Goal: Task Accomplishment & Management: Use online tool/utility

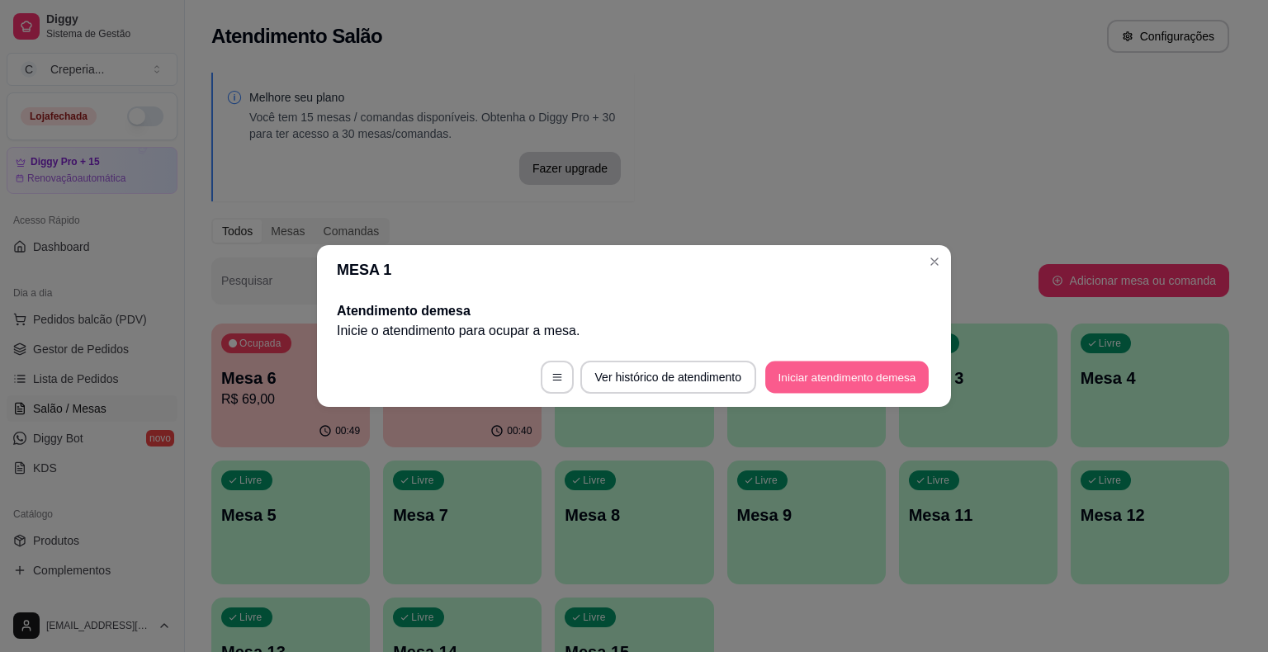
click at [790, 376] on button "Iniciar atendimento de mesa" at bounding box center [846, 377] width 163 height 32
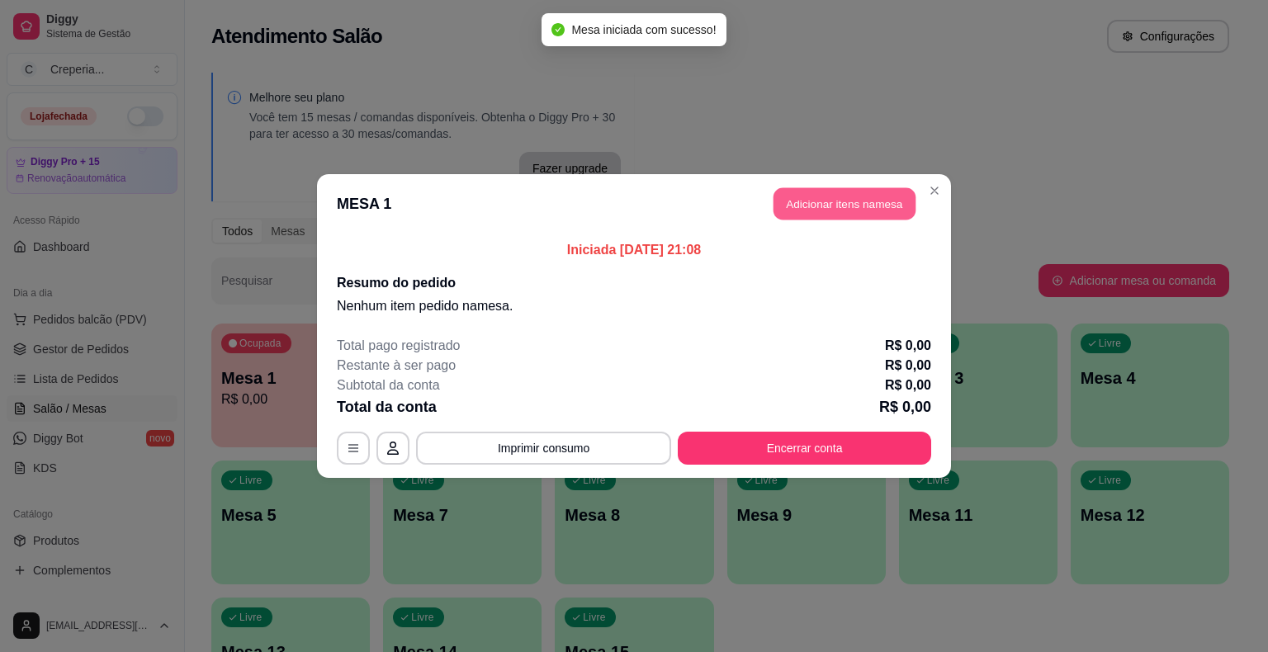
click at [824, 210] on button "Adicionar itens na mesa" at bounding box center [844, 204] width 142 height 32
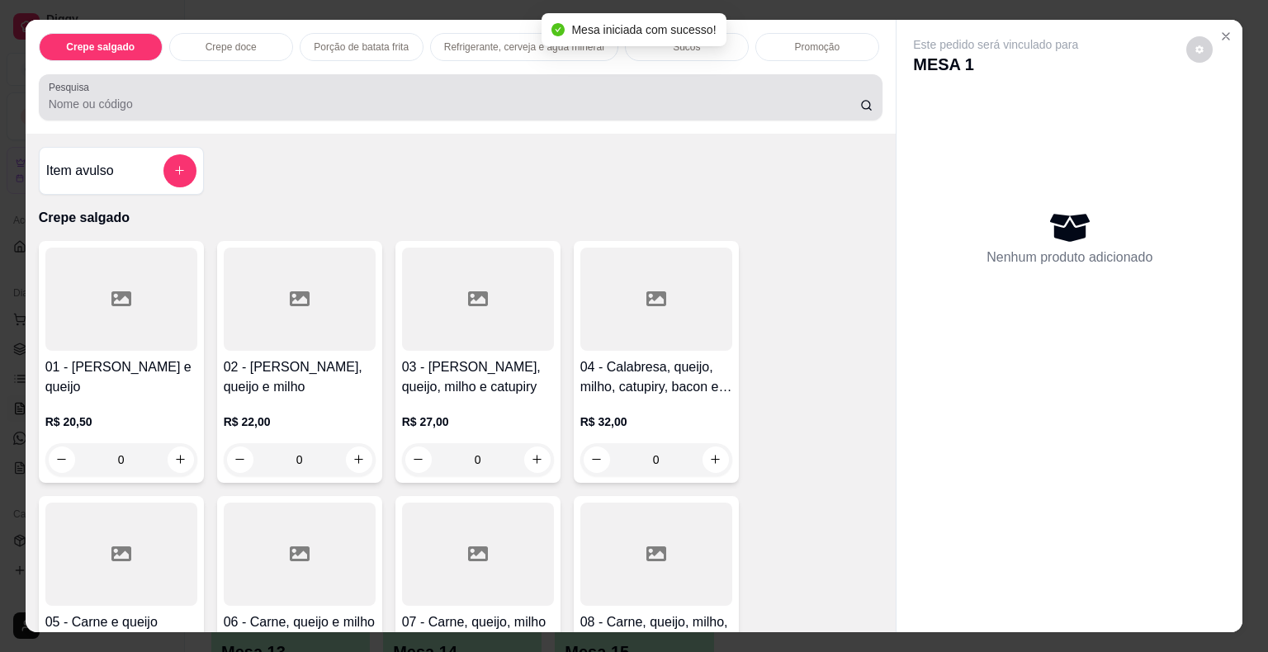
click at [440, 102] on input "Pesquisa" at bounding box center [454, 104] width 811 height 17
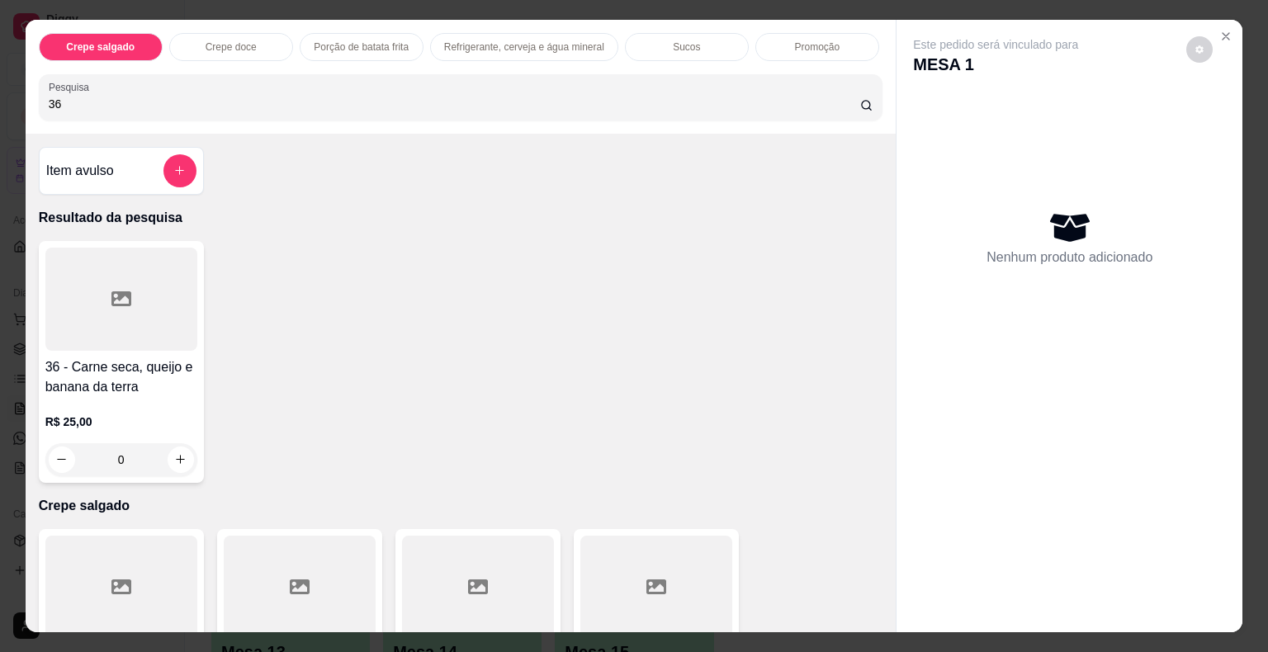
type input "36"
click at [158, 276] on div at bounding box center [121, 299] width 152 height 103
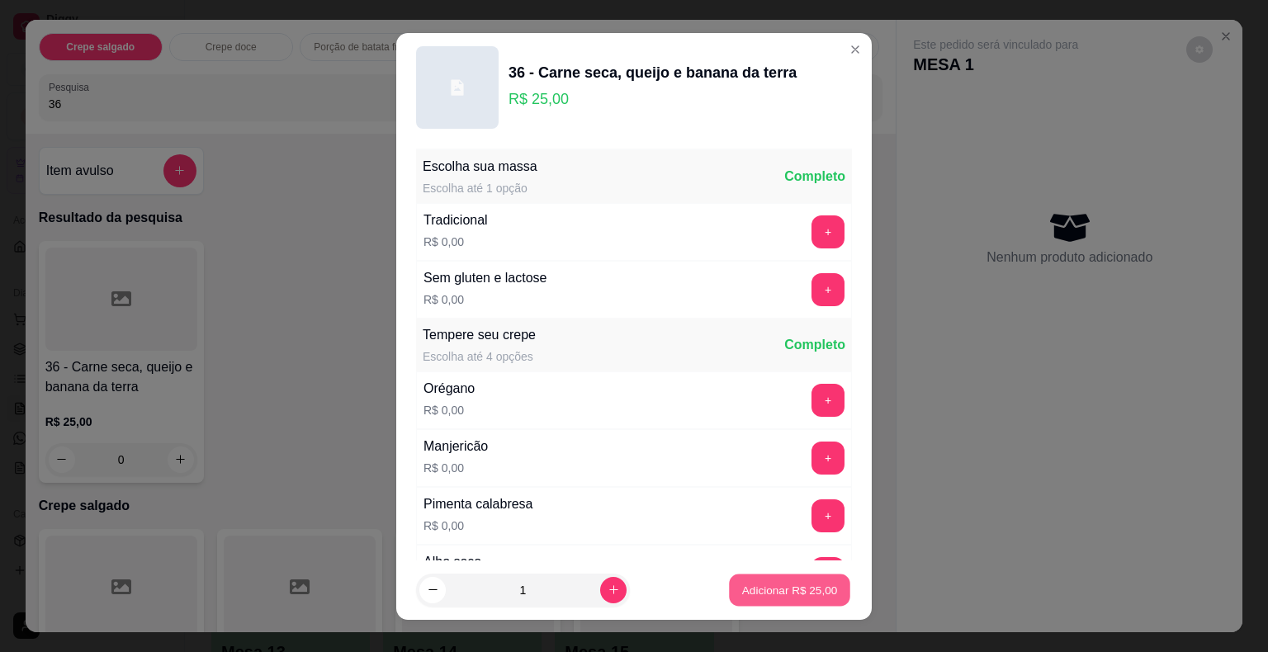
click at [750, 586] on p "Adicionar R$ 25,00" at bounding box center [790, 590] width 96 height 16
type input "1"
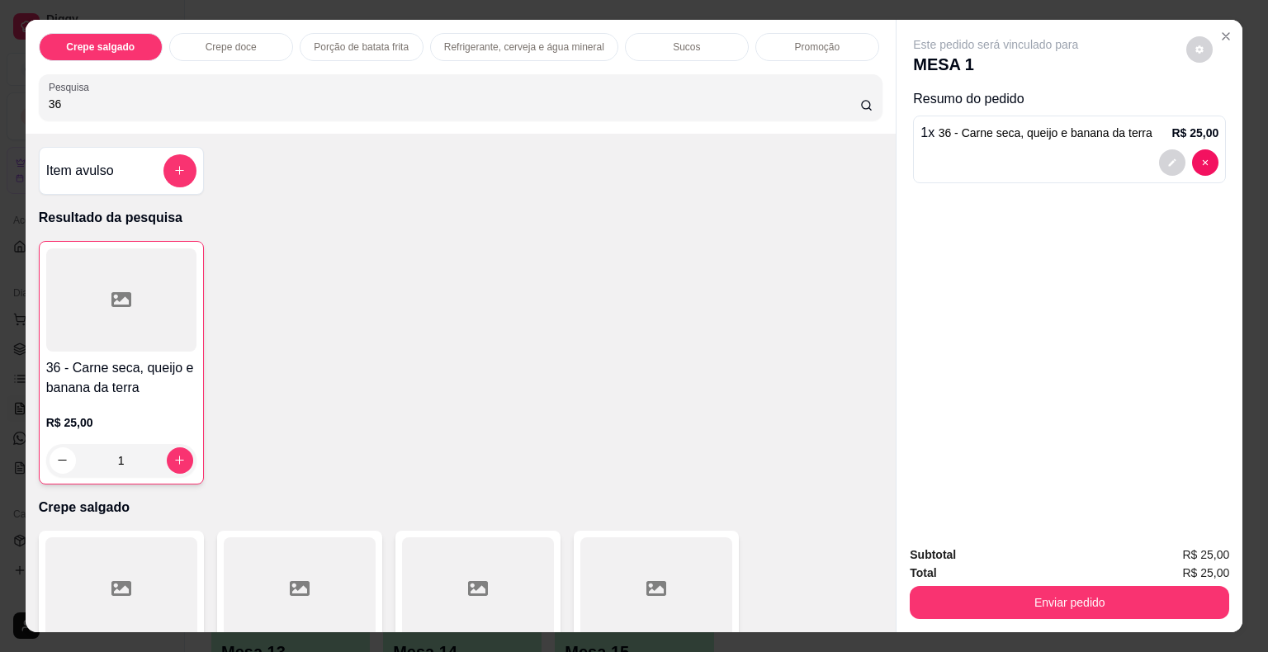
drag, startPoint x: 175, startPoint y: 94, endPoint x: 0, endPoint y: 94, distance: 175.0
click at [0, 94] on div "Crepe salgado Crepe doce Porção de batata frita Refrigerante, cerveja e água mi…" at bounding box center [634, 326] width 1268 height 652
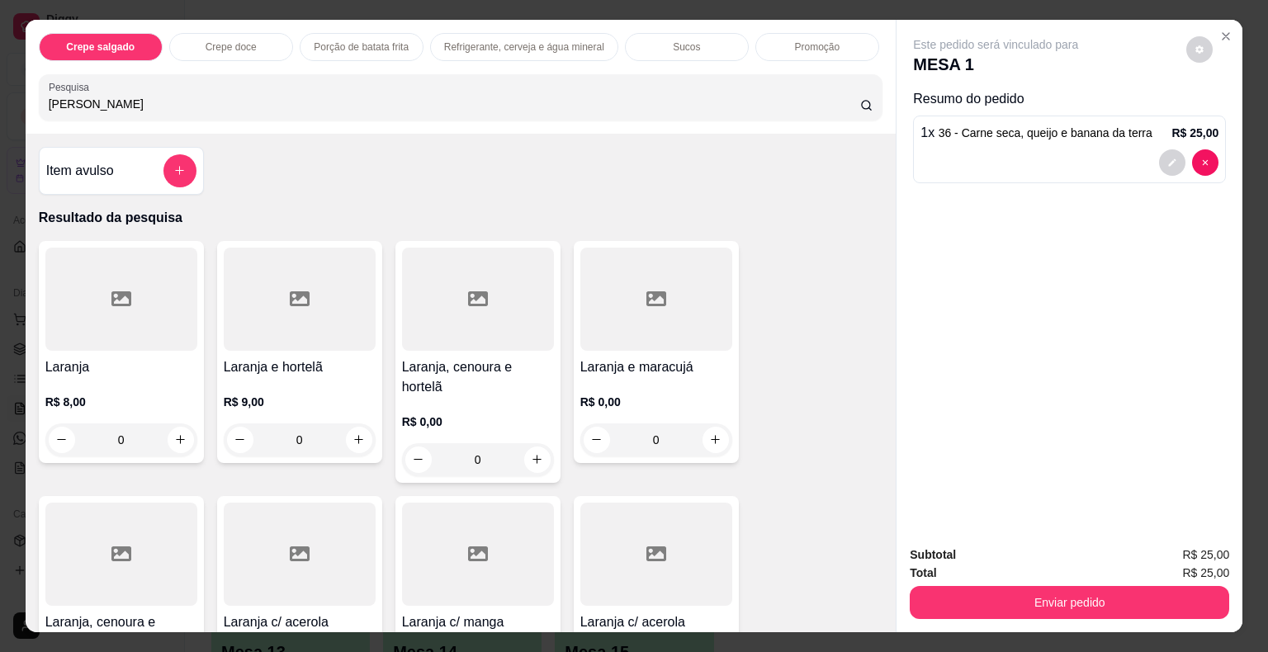
type input "[PERSON_NAME]"
click at [116, 306] on div at bounding box center [121, 299] width 152 height 103
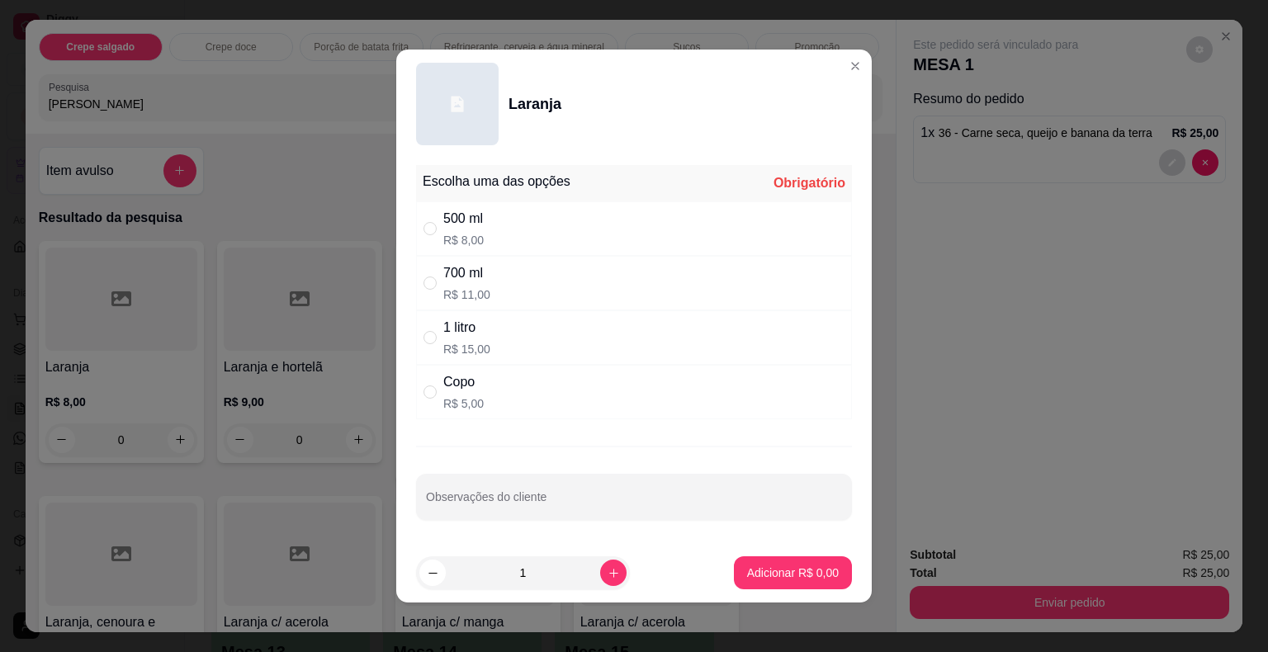
click at [489, 403] on div "Copo R$ 5,00" at bounding box center [634, 392] width 436 height 54
radio input "true"
click at [748, 568] on p "Adicionar R$ 5,00" at bounding box center [792, 572] width 89 height 16
type input "1"
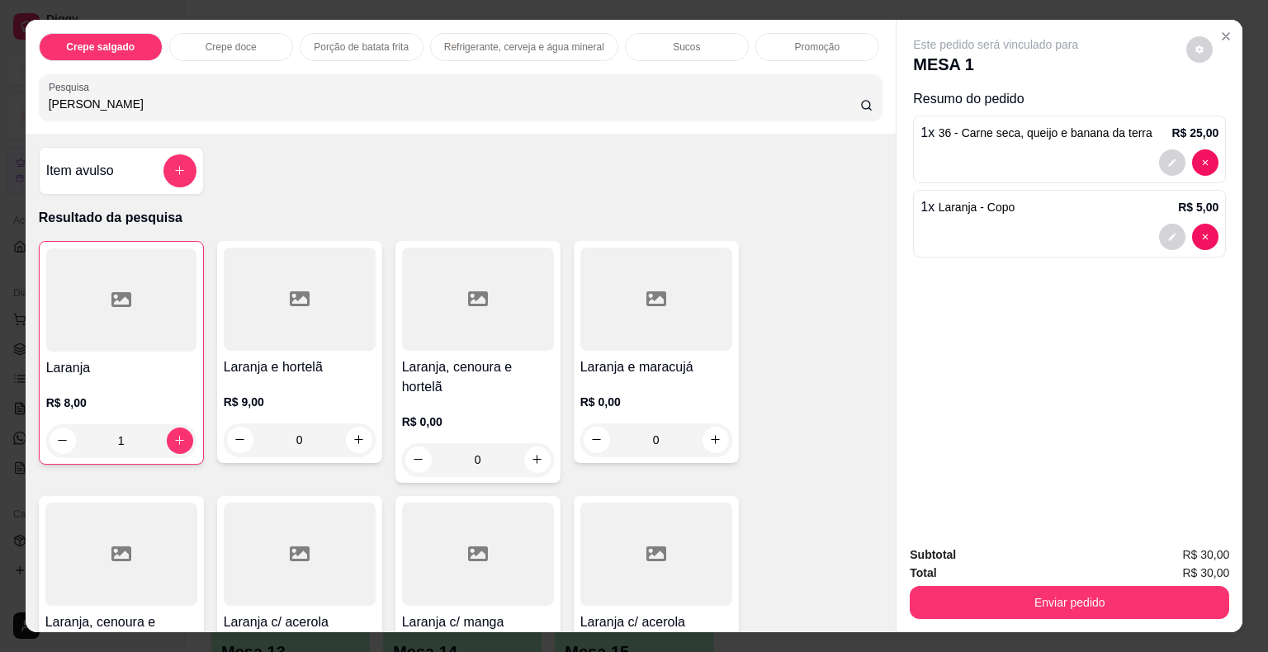
drag, startPoint x: 88, startPoint y: 94, endPoint x: 0, endPoint y: 93, distance: 88.3
click at [0, 93] on div "Crepe salgado Crepe doce Porção de batata frita Refrigerante, cerveja e água mi…" at bounding box center [634, 326] width 1268 height 652
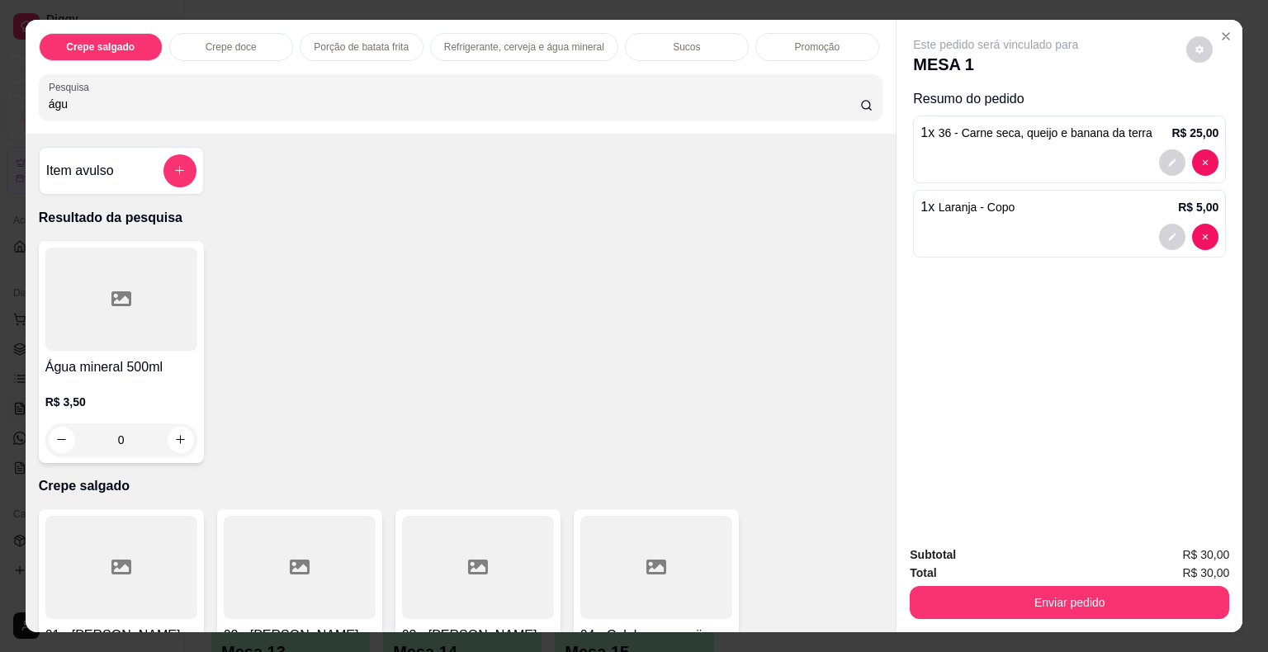
type input "águ"
click at [122, 328] on div at bounding box center [121, 299] width 152 height 103
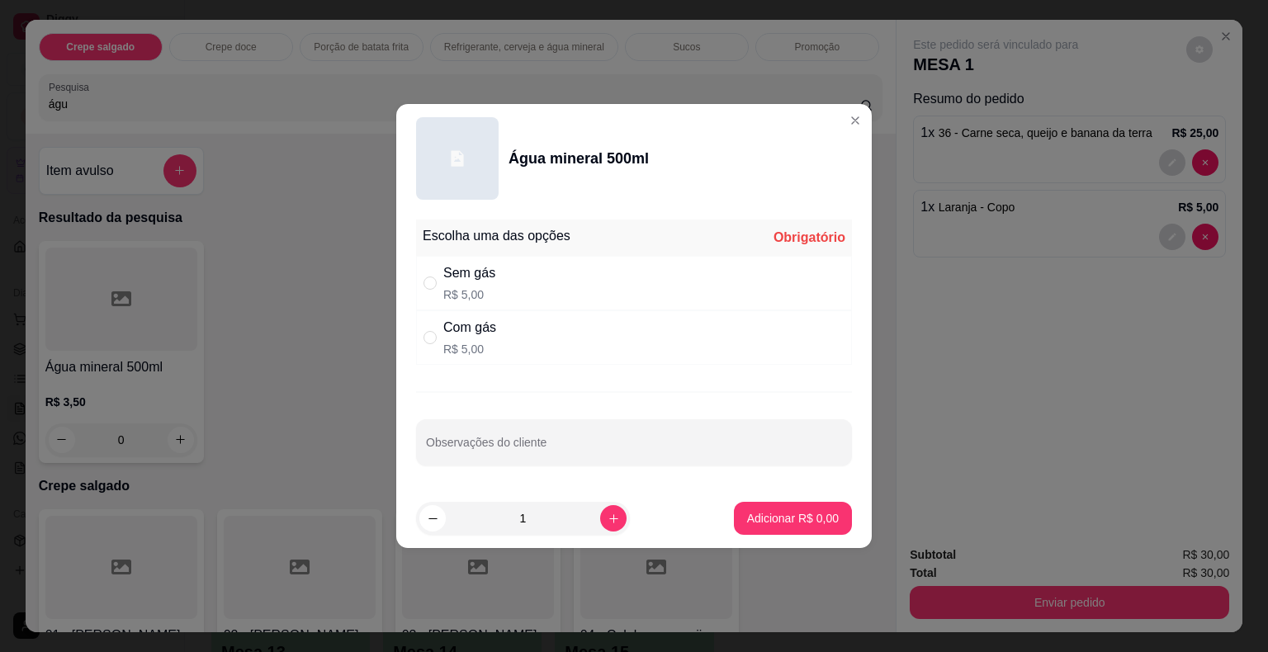
click at [475, 336] on div "Com gás" at bounding box center [469, 328] width 53 height 20
radio input "true"
click at [757, 522] on p "Adicionar R$ 5,00" at bounding box center [793, 518] width 92 height 17
type input "1"
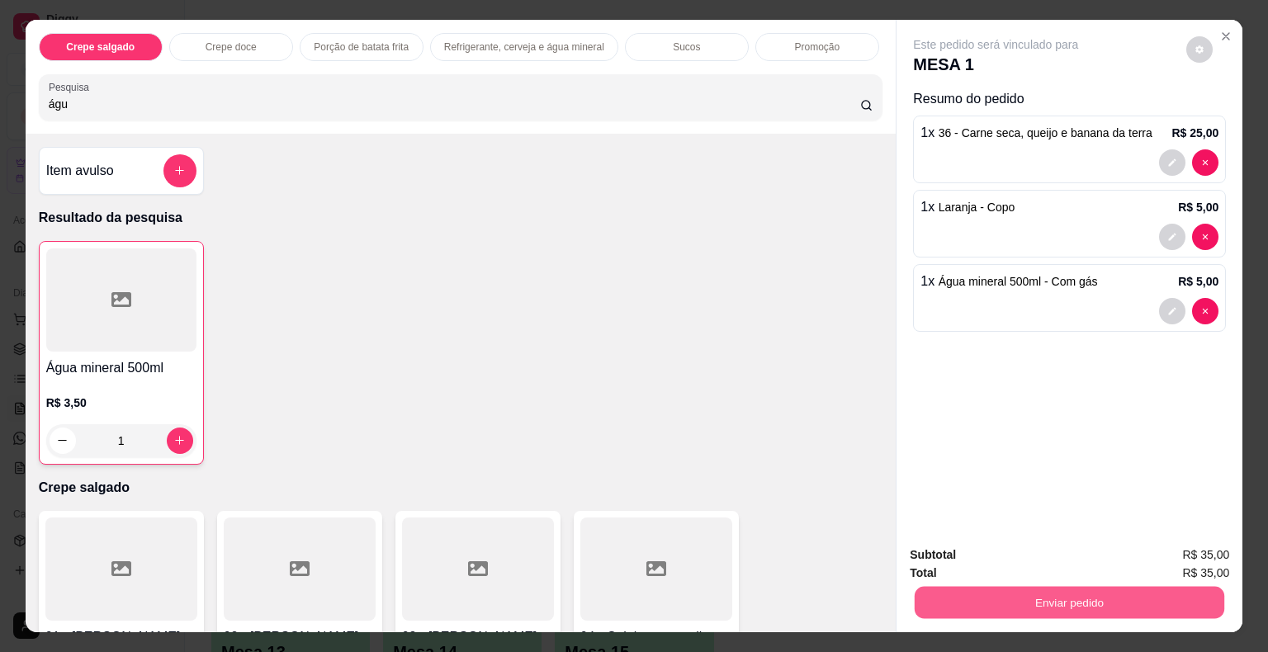
click at [1016, 602] on button "Enviar pedido" at bounding box center [1068, 603] width 309 height 32
click at [980, 560] on button "Não registrar e enviar pedido" at bounding box center [1014, 556] width 167 height 31
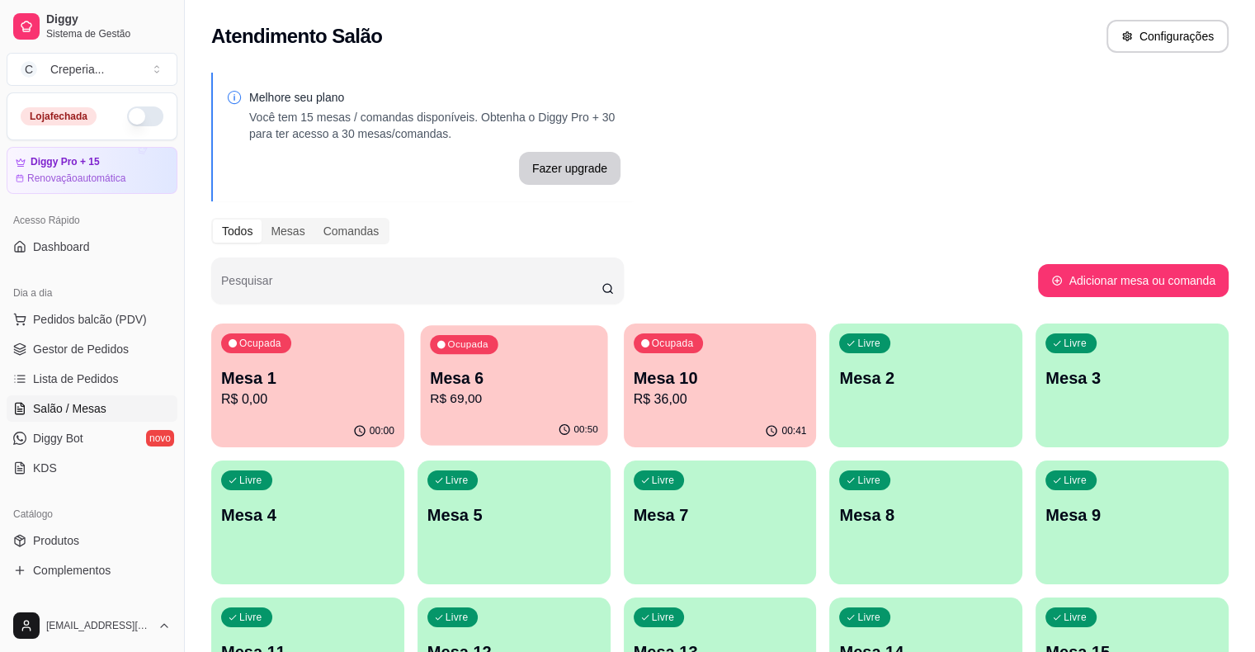
click at [456, 375] on p "Mesa 6" at bounding box center [514, 378] width 168 height 22
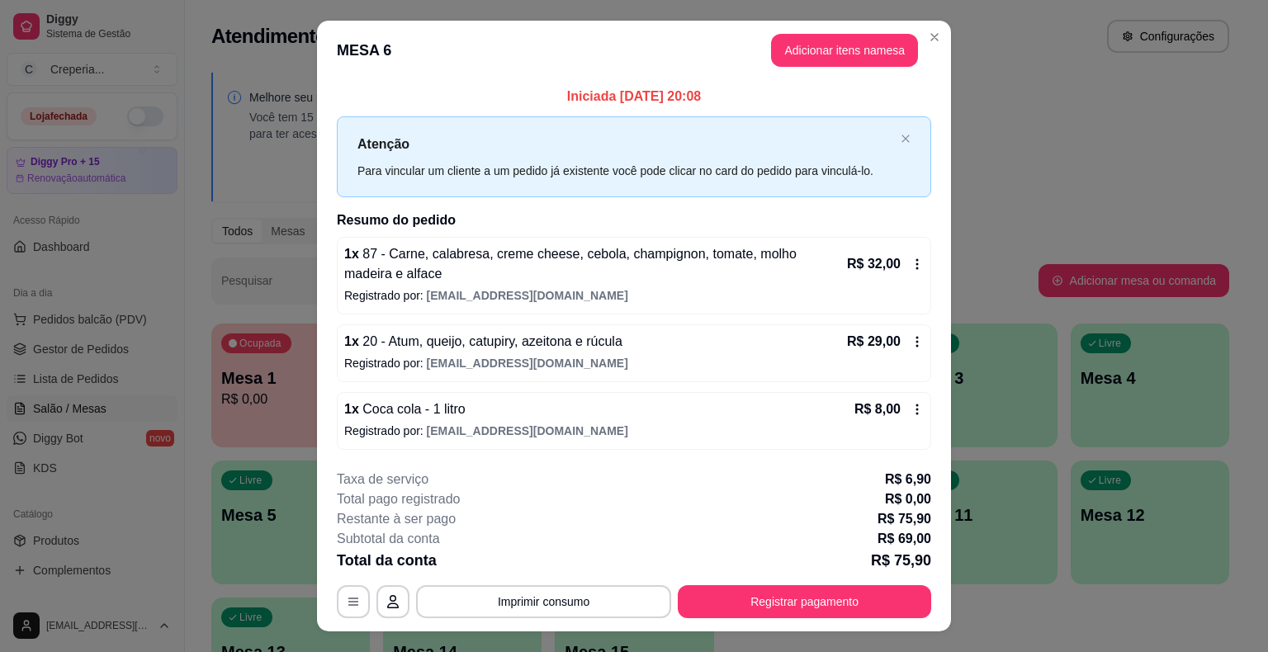
click at [724, 475] on div "Taxa de serviço R$ 6,90" at bounding box center [634, 480] width 594 height 20
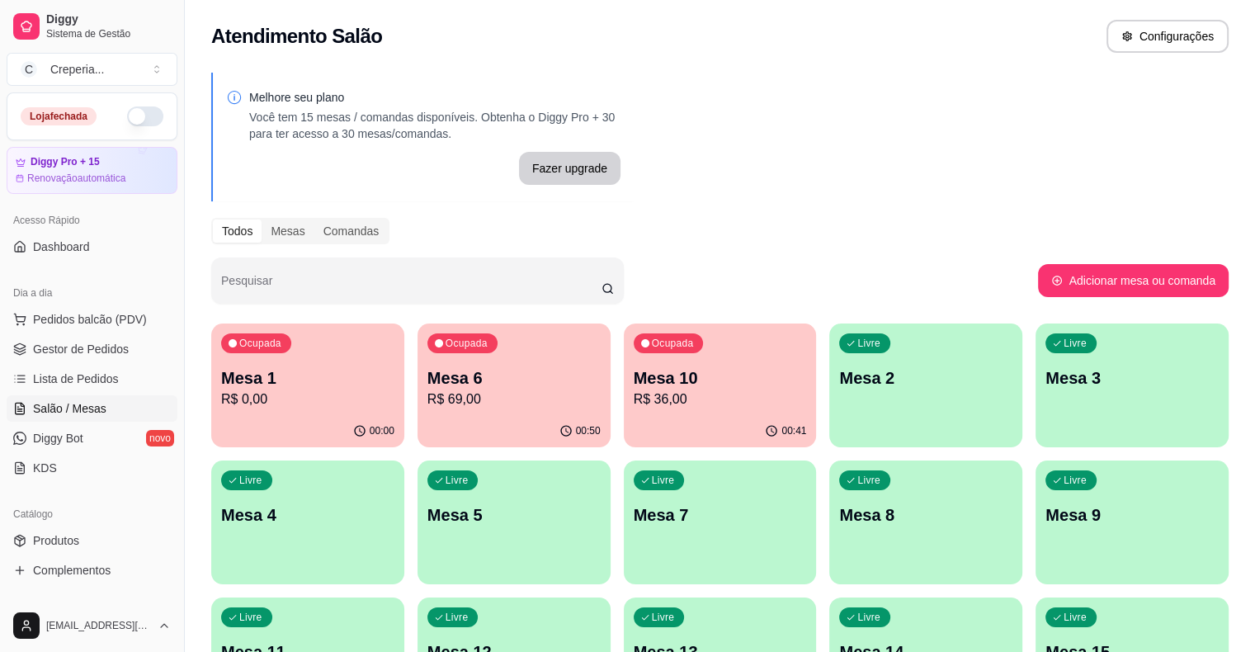
click at [644, 397] on p "R$ 36,00" at bounding box center [720, 400] width 173 height 20
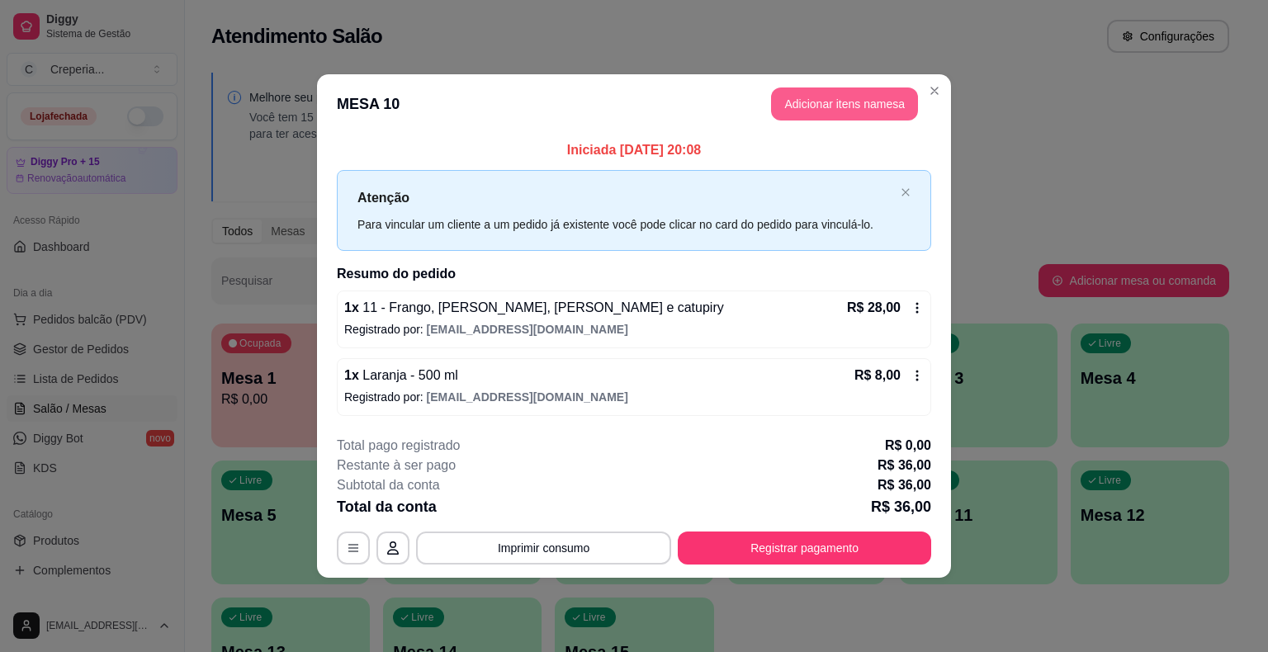
click at [852, 106] on button "Adicionar itens na mesa" at bounding box center [844, 103] width 147 height 33
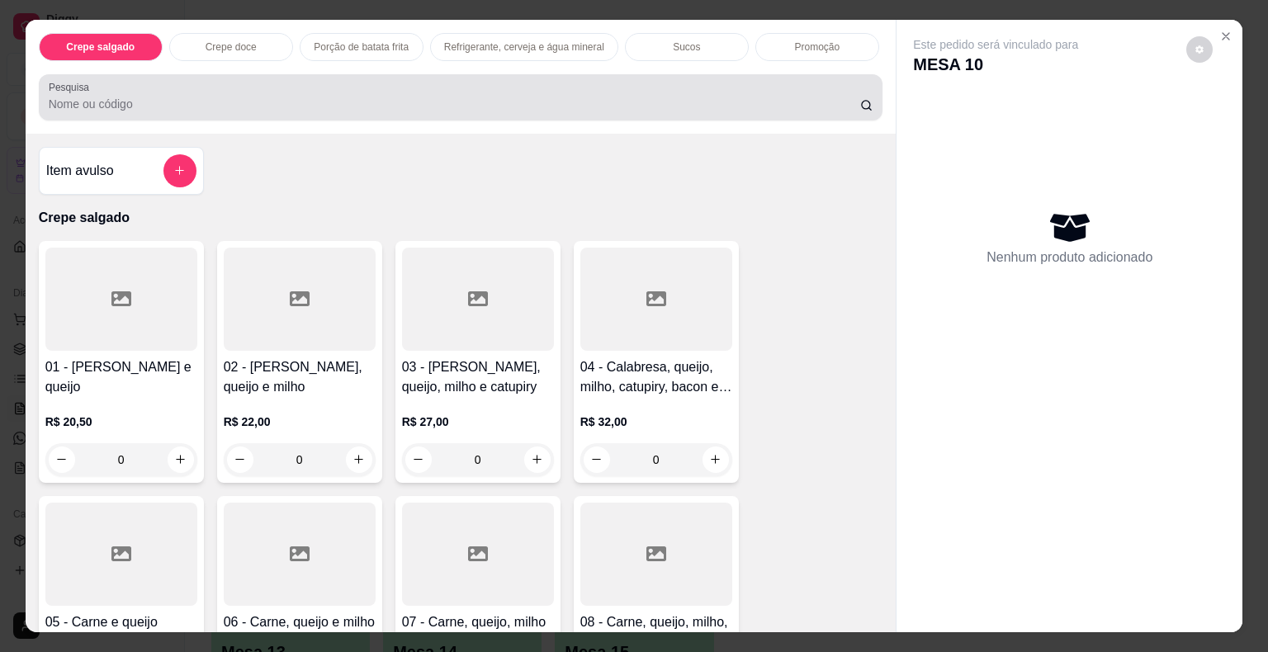
click at [300, 85] on div at bounding box center [461, 97] width 824 height 33
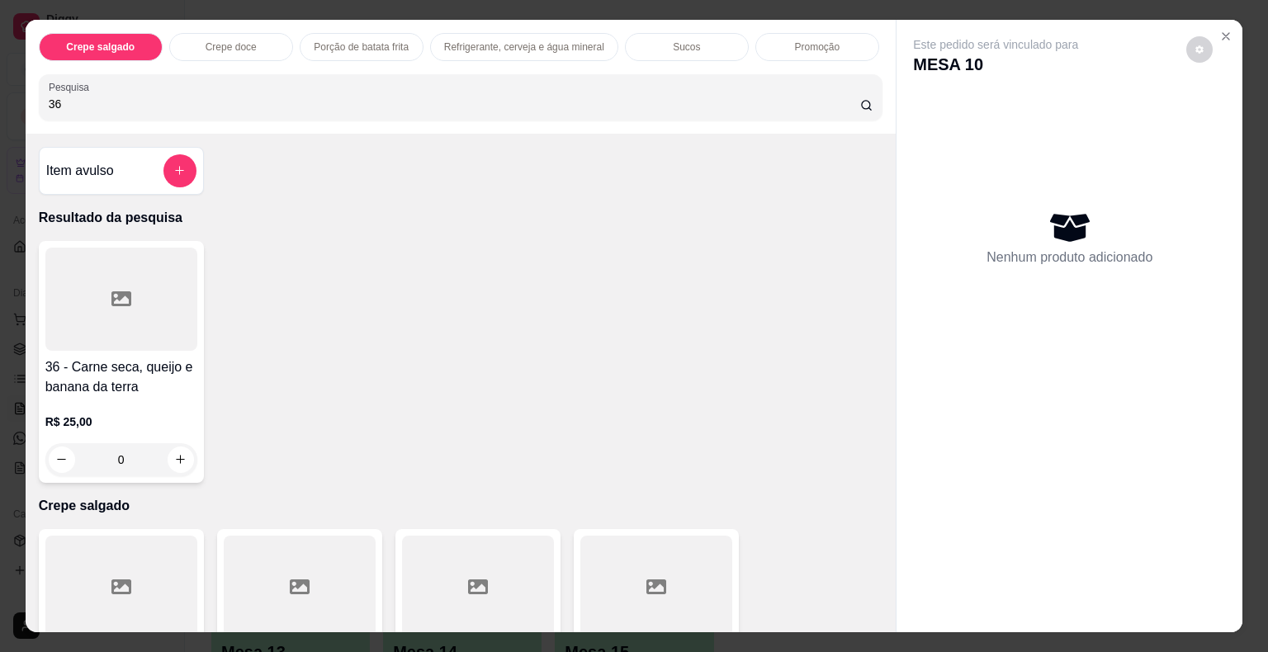
type input "36"
click at [168, 253] on div at bounding box center [121, 299] width 152 height 103
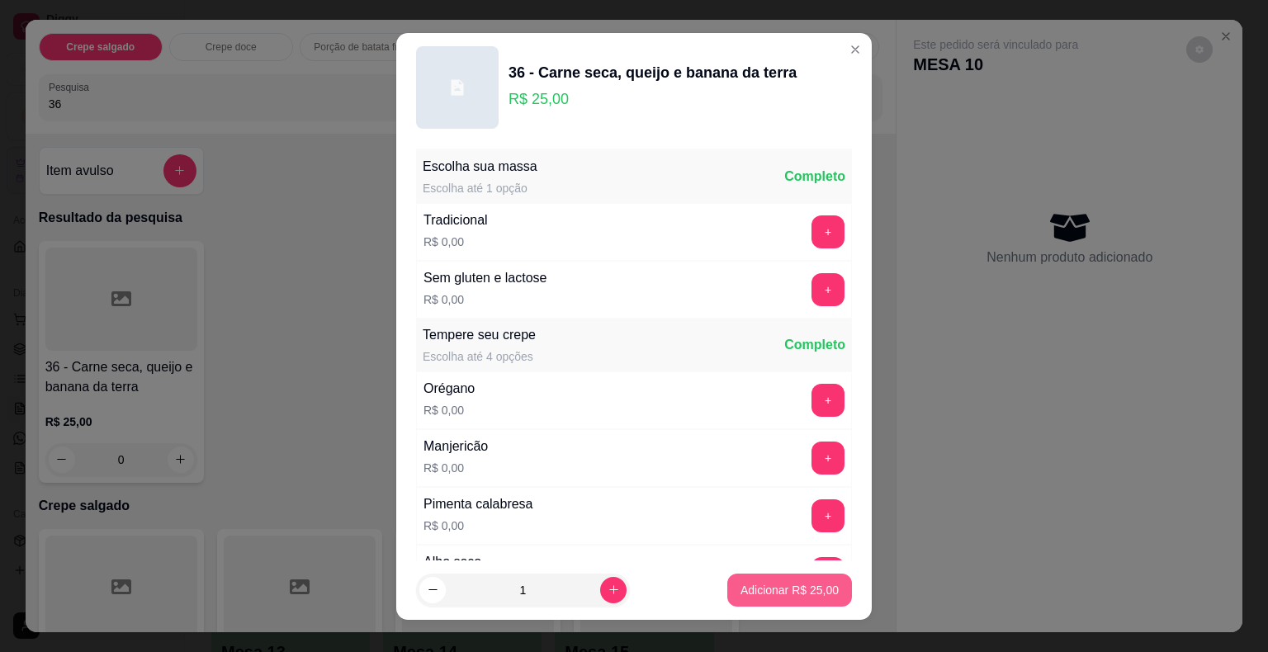
click at [756, 583] on p "Adicionar R$ 25,00" at bounding box center [789, 590] width 98 height 17
type input "1"
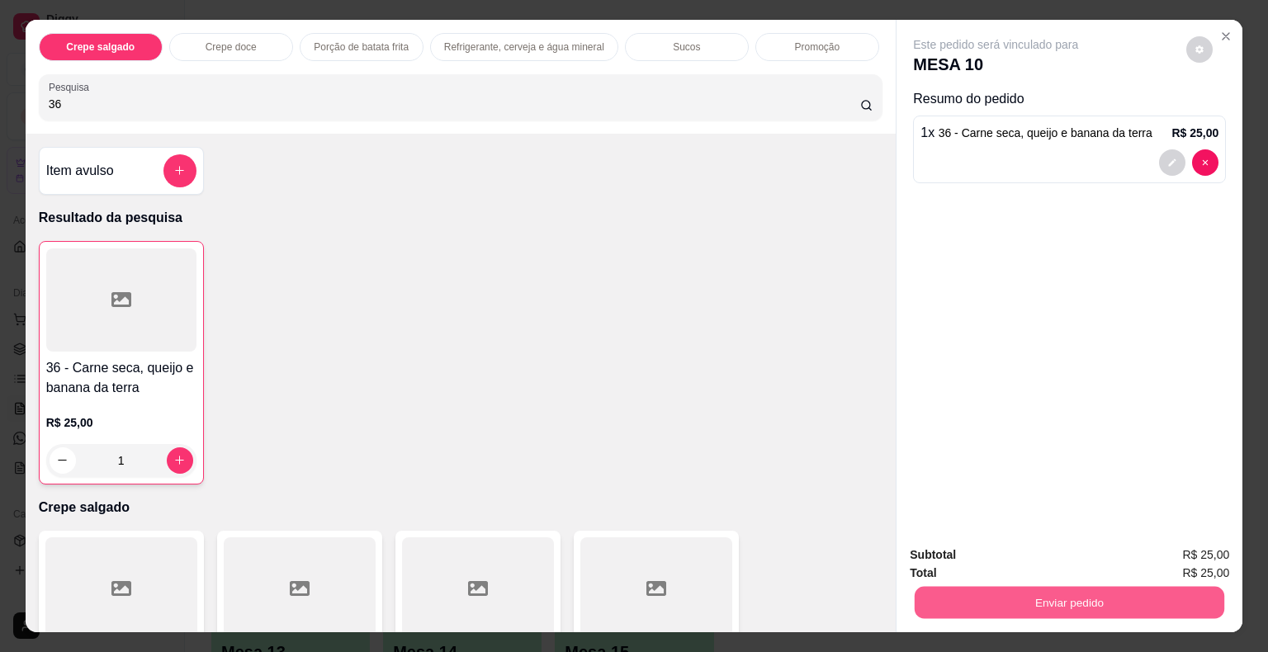
click at [1011, 612] on button "Enviar pedido" at bounding box center [1068, 603] width 309 height 32
click at [1000, 552] on button "Não registrar e enviar pedido" at bounding box center [1014, 556] width 167 height 31
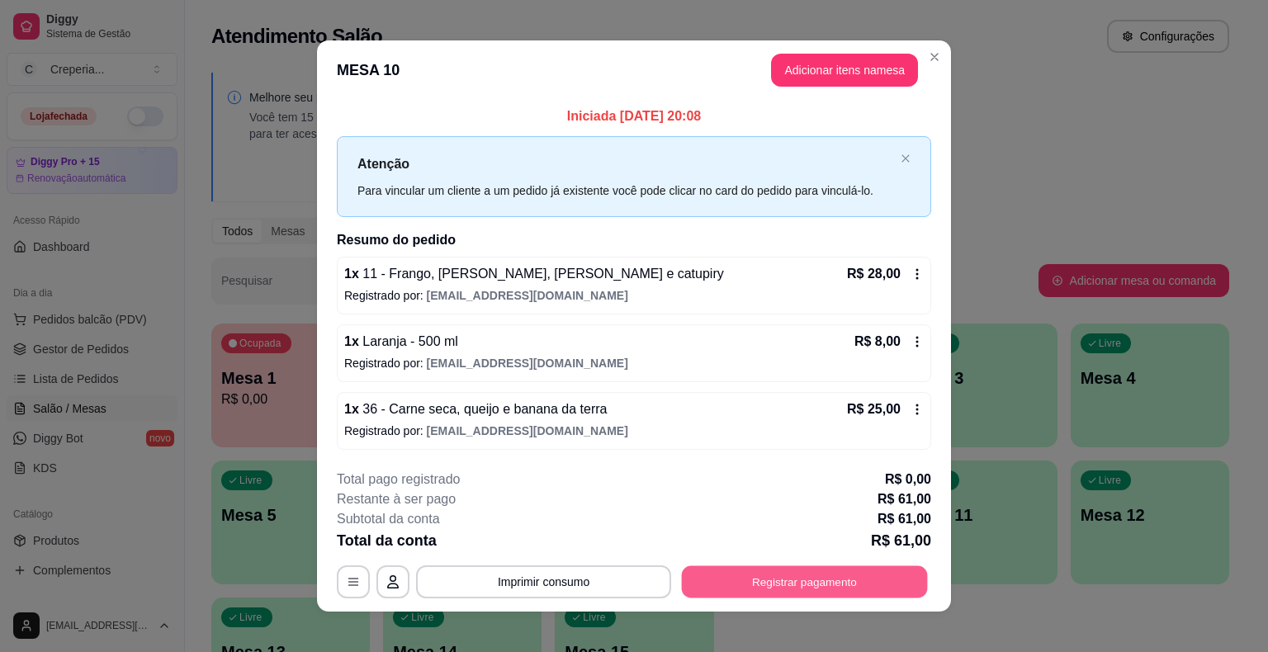
click at [730, 578] on button "Registrar pagamento" at bounding box center [805, 581] width 246 height 32
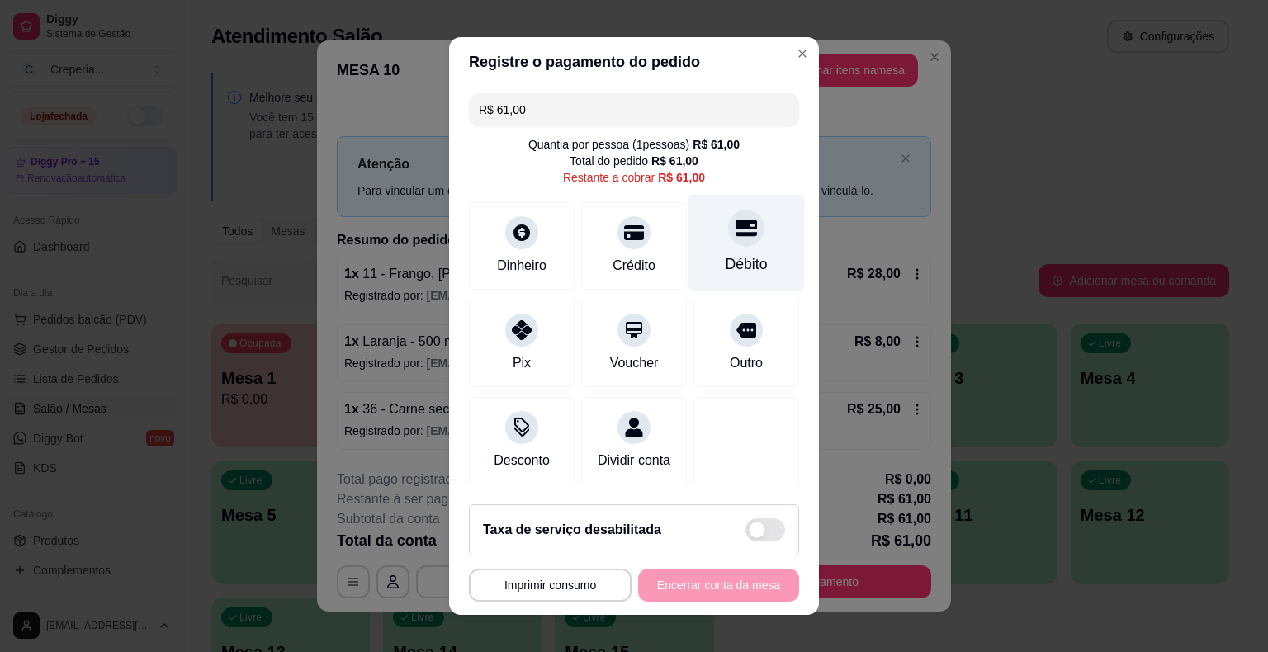
click at [728, 250] on div "Débito" at bounding box center [746, 243] width 116 height 97
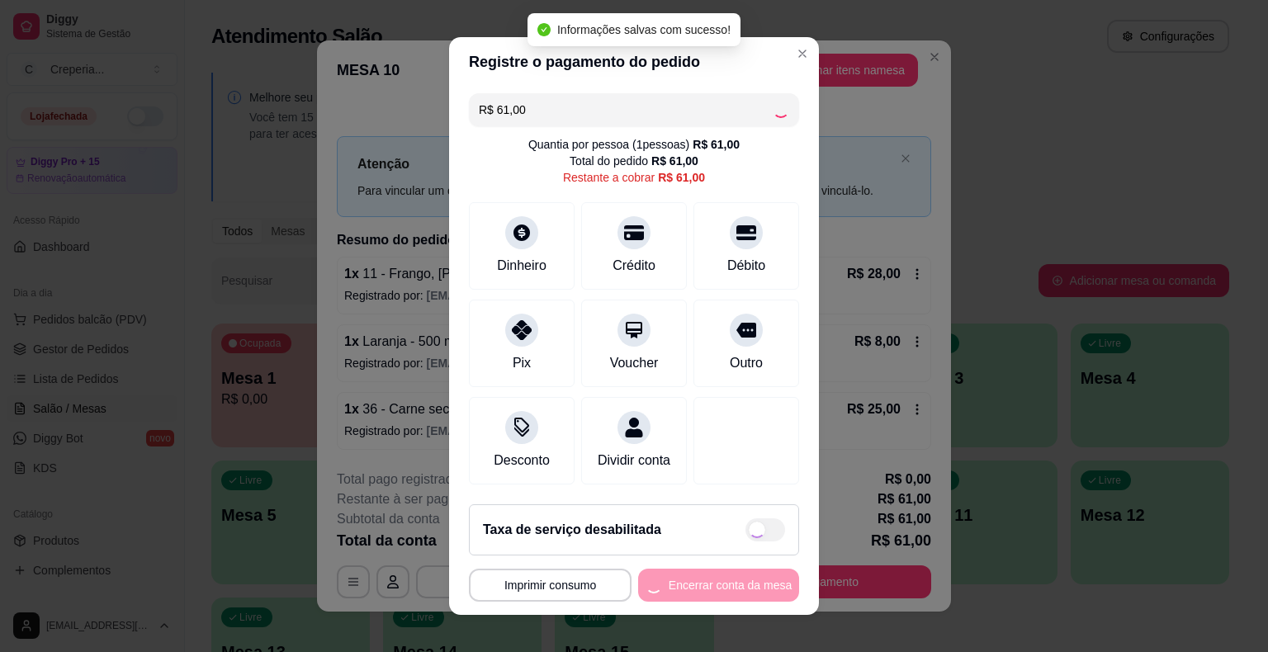
type input "R$ 0,00"
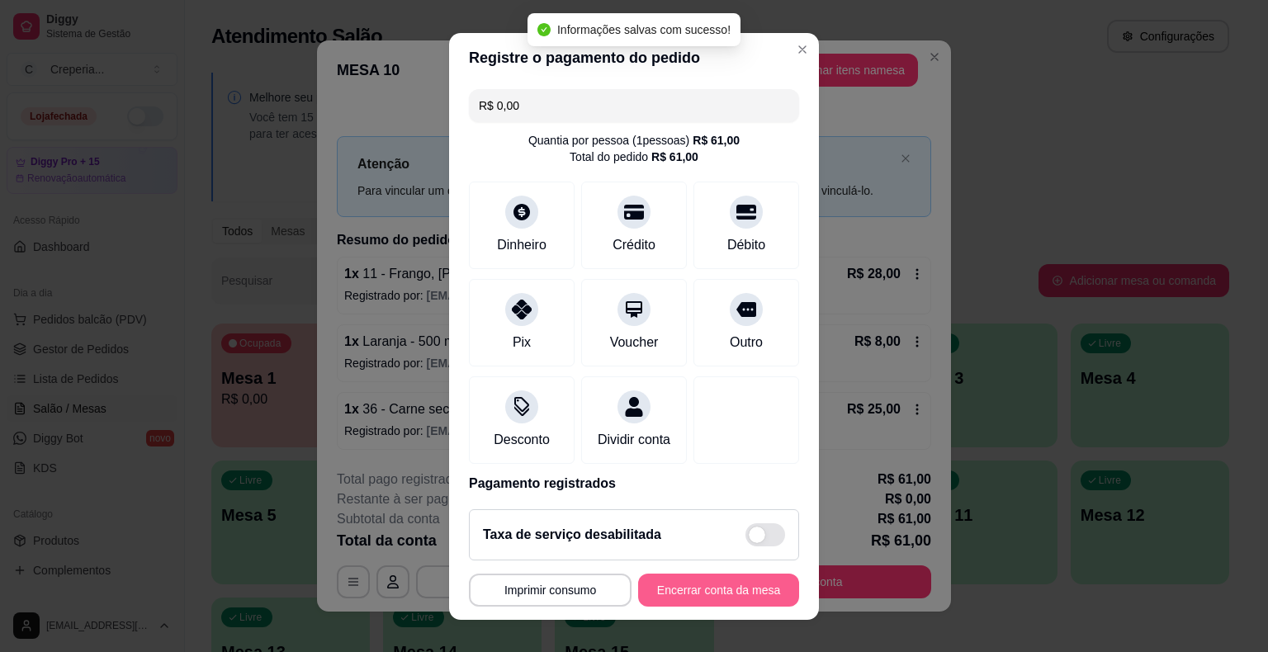
click at [673, 589] on button "Encerrar conta da mesa" at bounding box center [718, 590] width 161 height 33
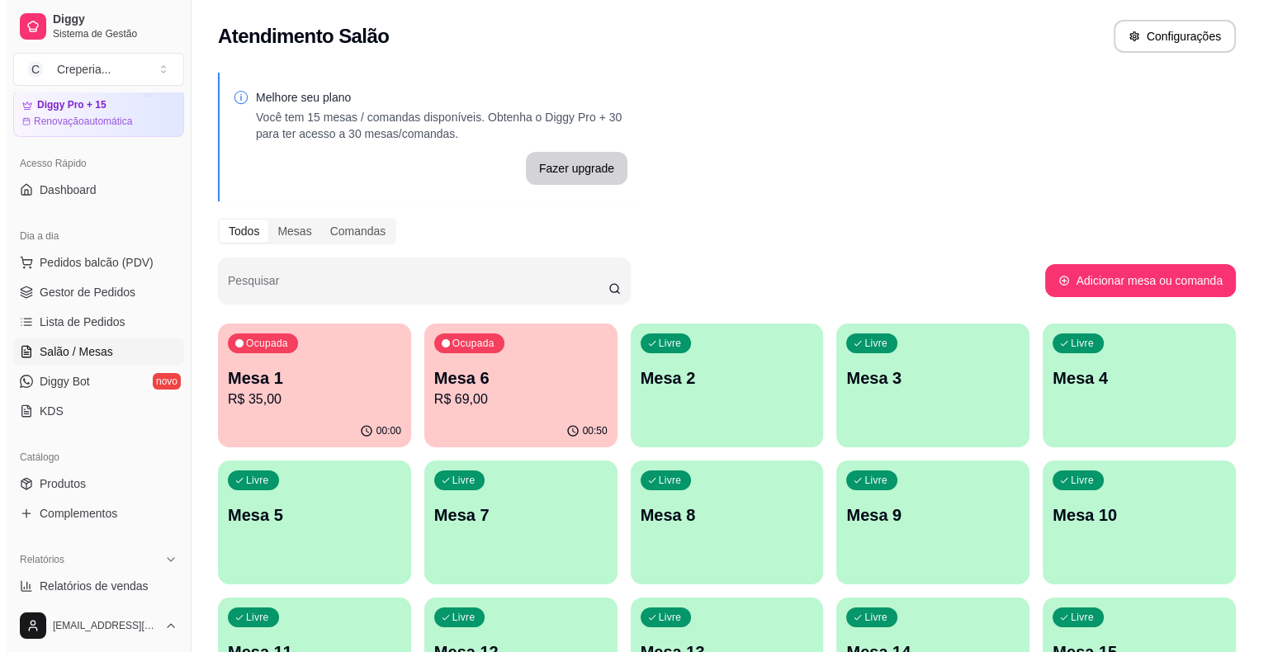
scroll to position [83, 0]
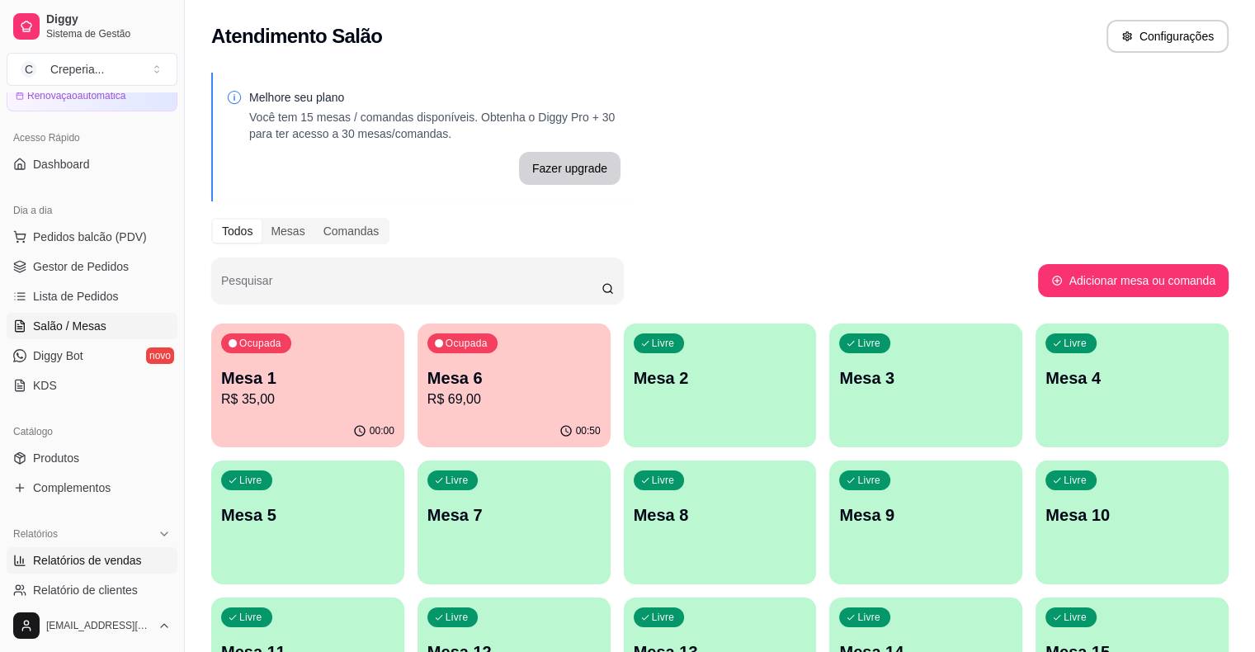
click at [99, 567] on span "Relatórios de vendas" at bounding box center [87, 560] width 109 height 17
select select "ALL"
select select "0"
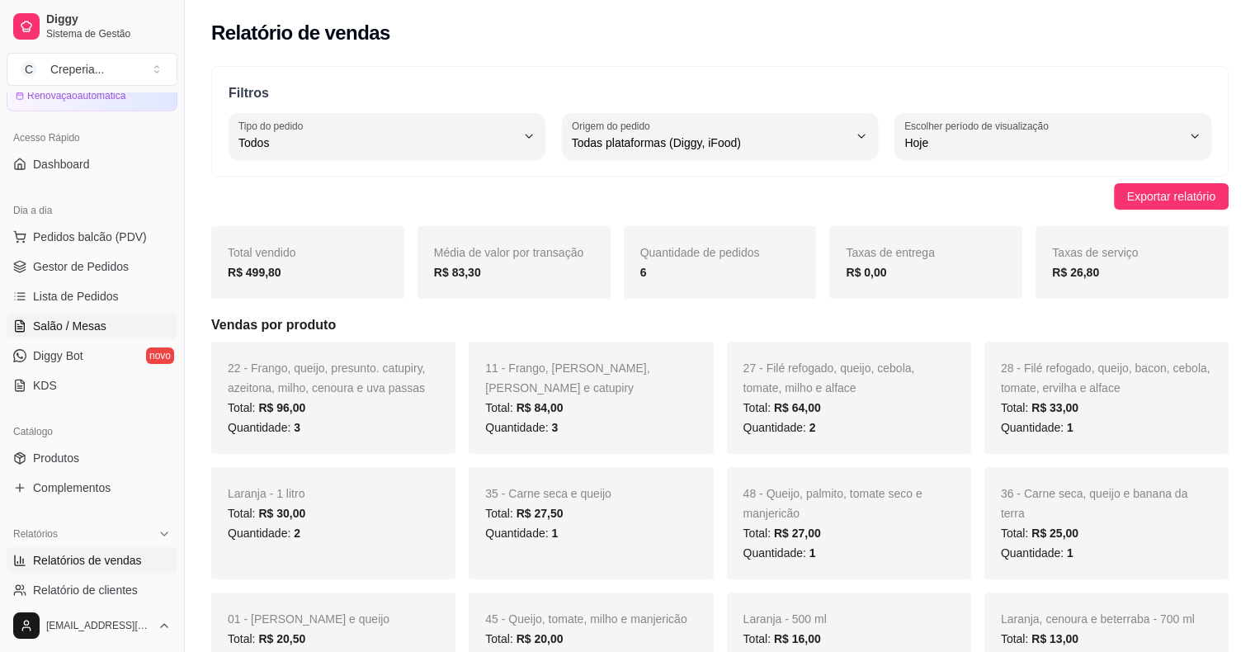
click at [76, 319] on span "Salão / Mesas" at bounding box center [69, 326] width 73 height 17
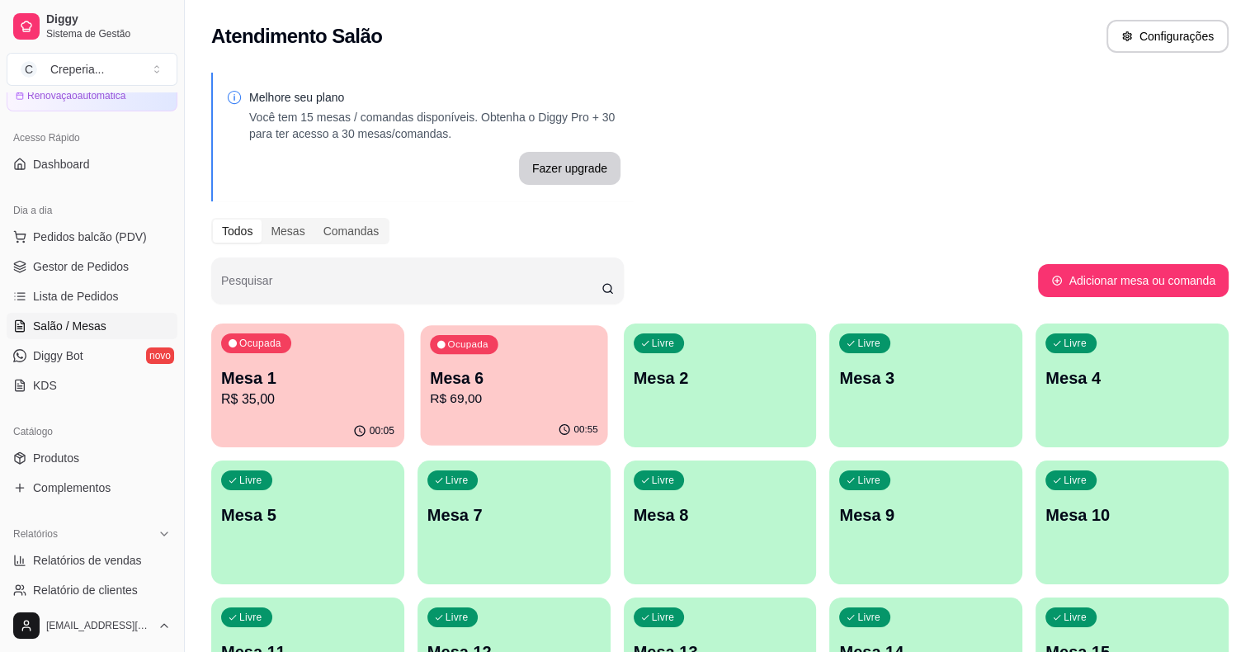
click at [420, 363] on div "Ocupada Mesa 6 R$ 69,00" at bounding box center [513, 369] width 187 height 89
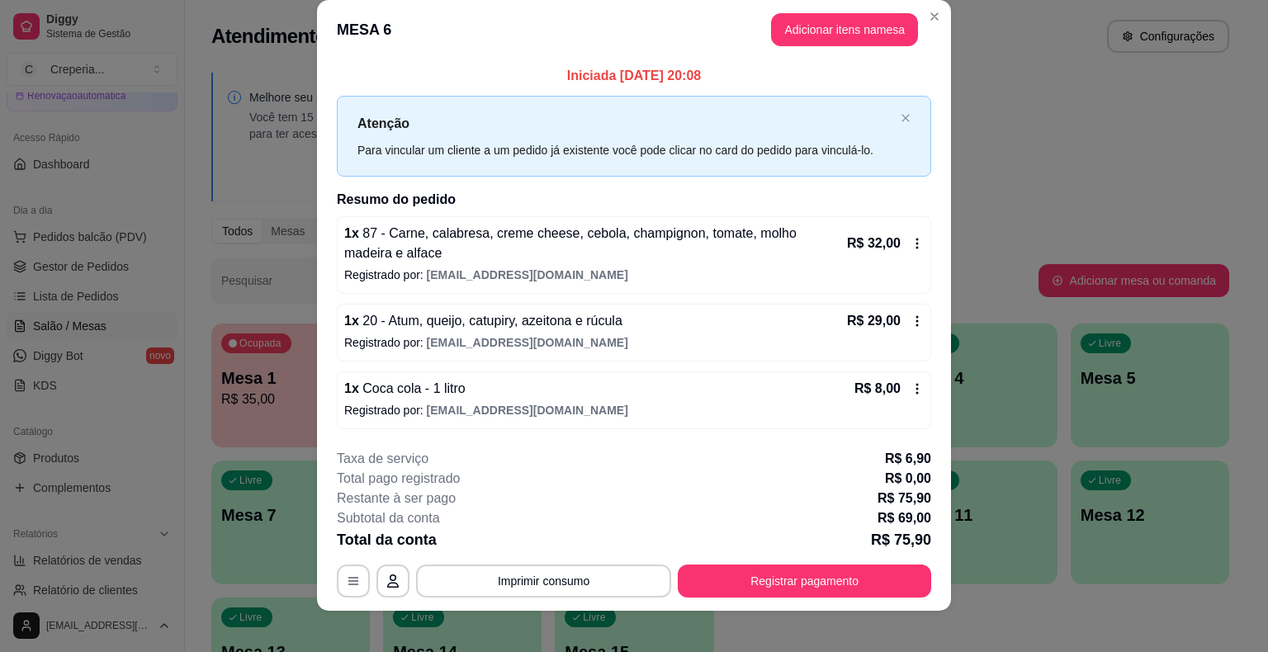
scroll to position [31, 0]
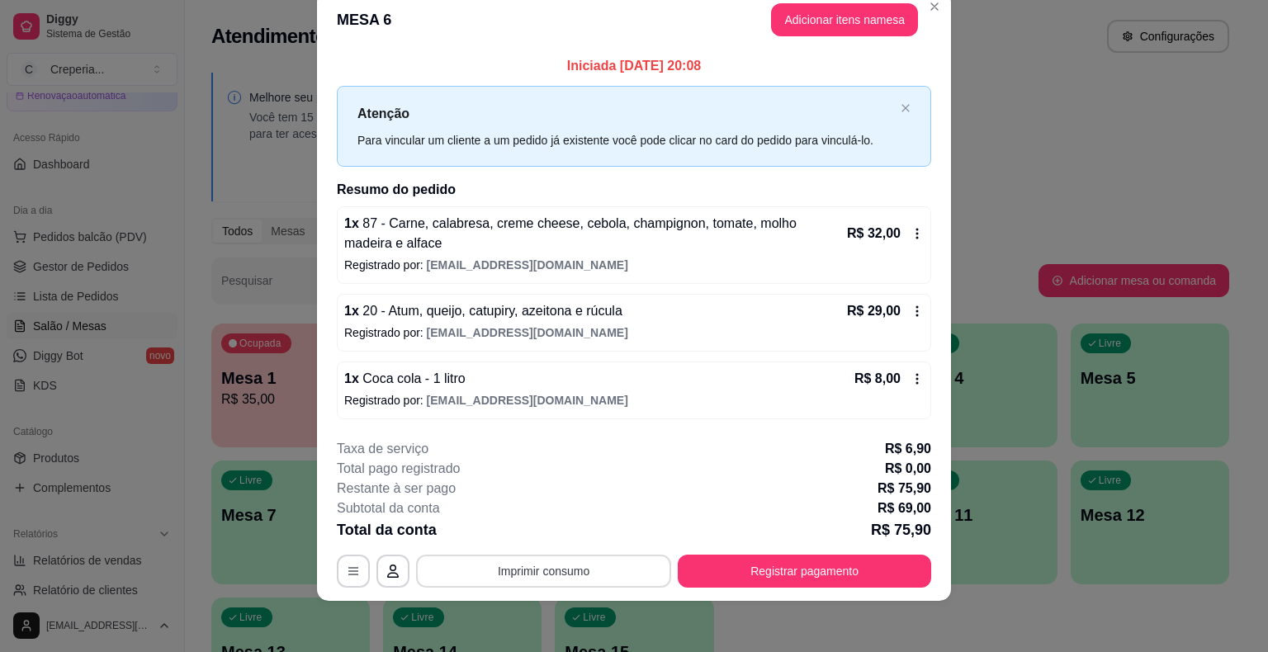
click at [570, 565] on button "Imprimir consumo" at bounding box center [543, 571] width 255 height 33
click at [532, 536] on button "IMPRESSORA" at bounding box center [542, 531] width 116 height 26
click at [740, 568] on button "Registrar pagamento" at bounding box center [804, 571] width 253 height 33
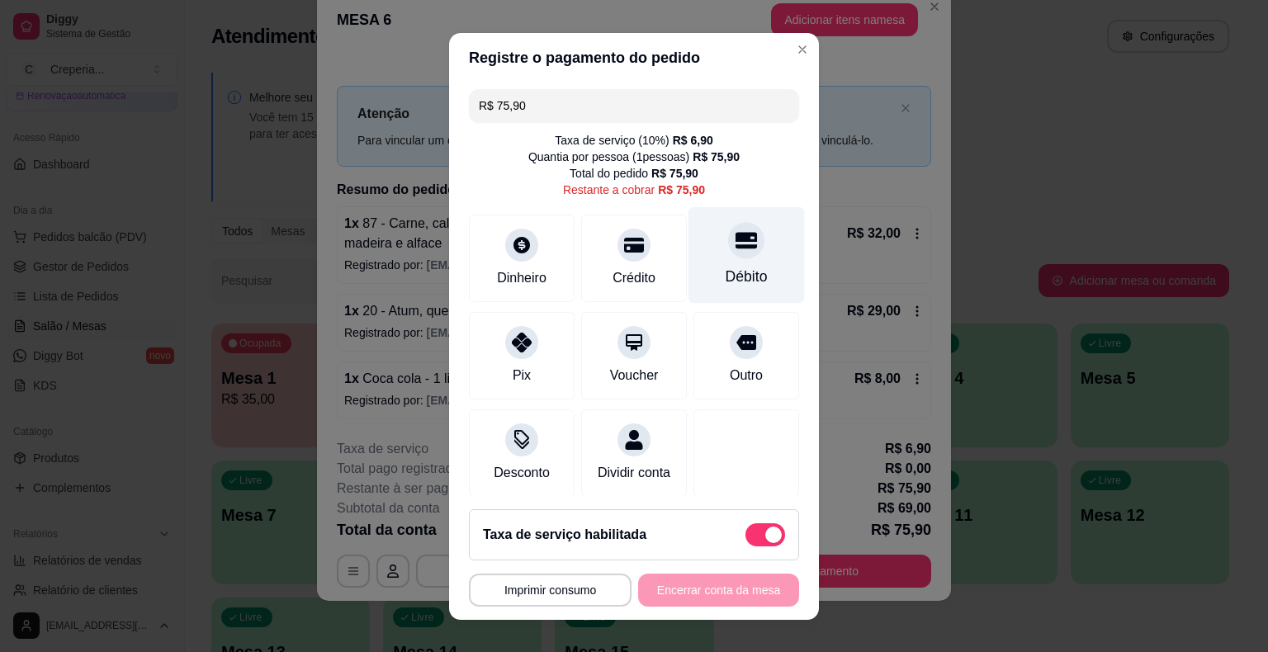
click at [744, 244] on div "Débito" at bounding box center [746, 254] width 116 height 97
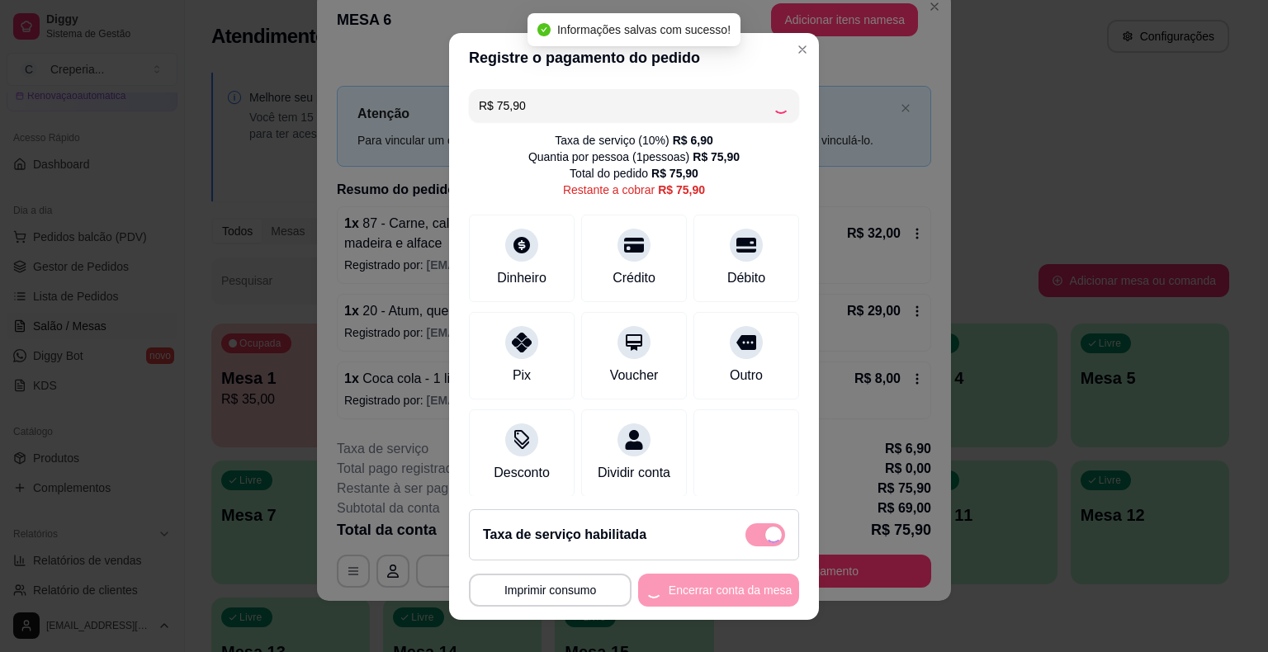
type input "R$ 0,00"
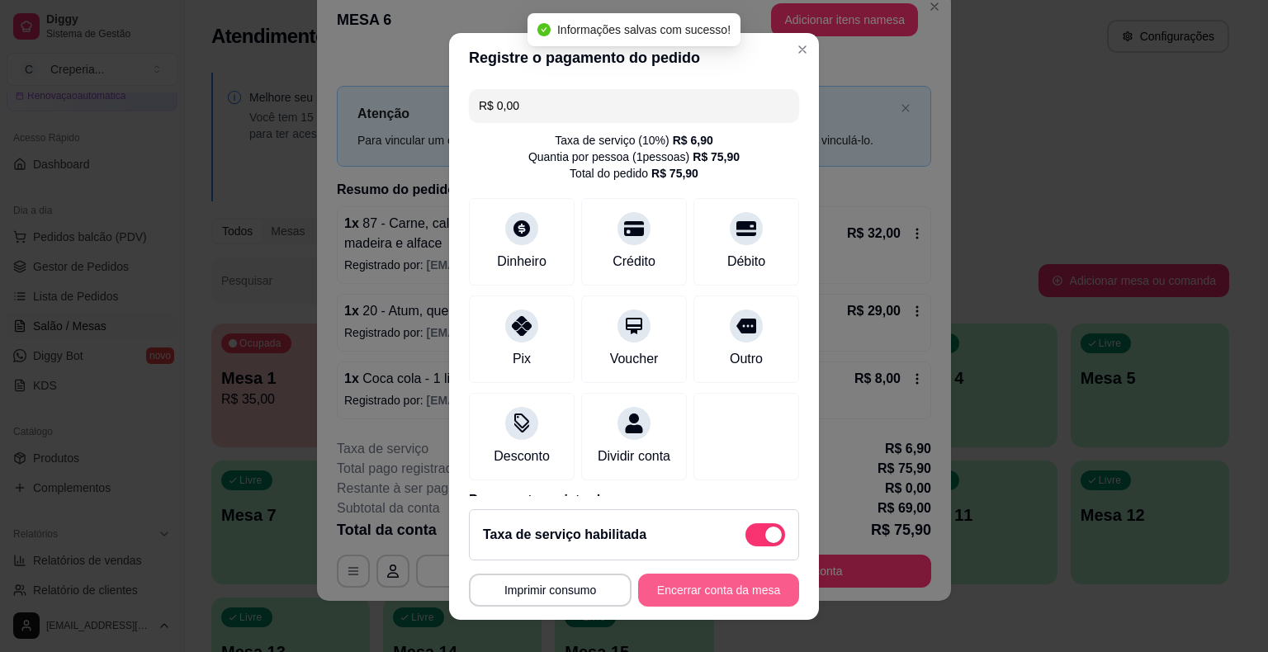
click at [682, 589] on button "Encerrar conta da mesa" at bounding box center [718, 590] width 161 height 33
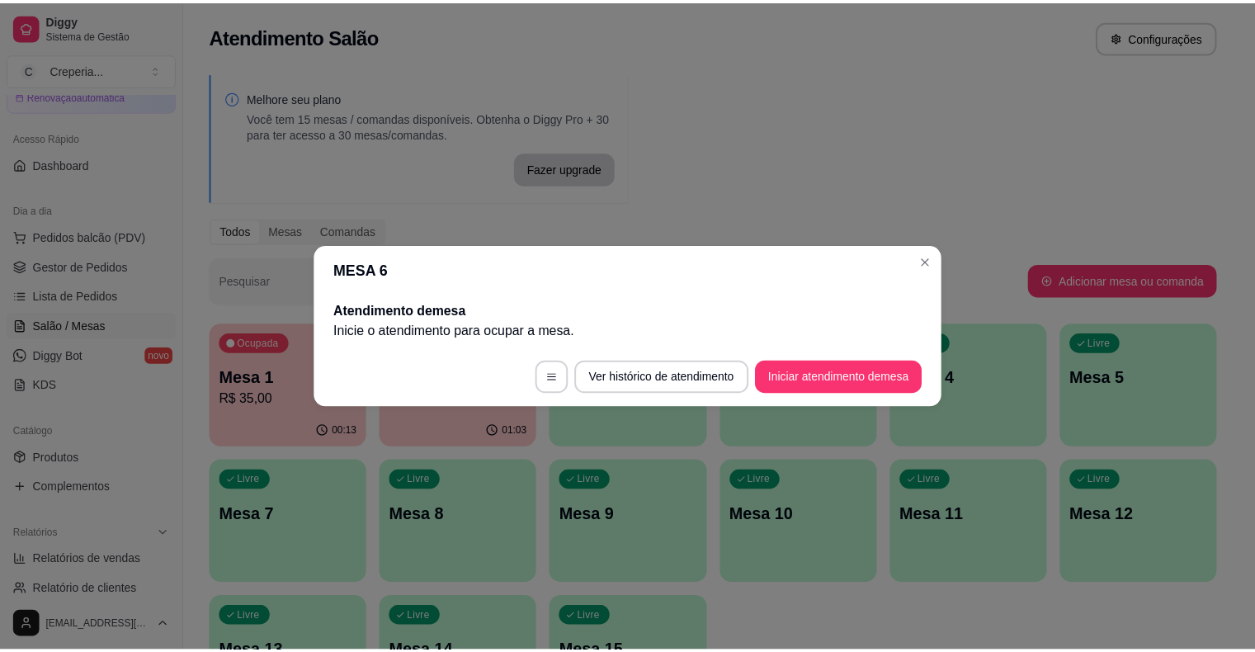
scroll to position [0, 0]
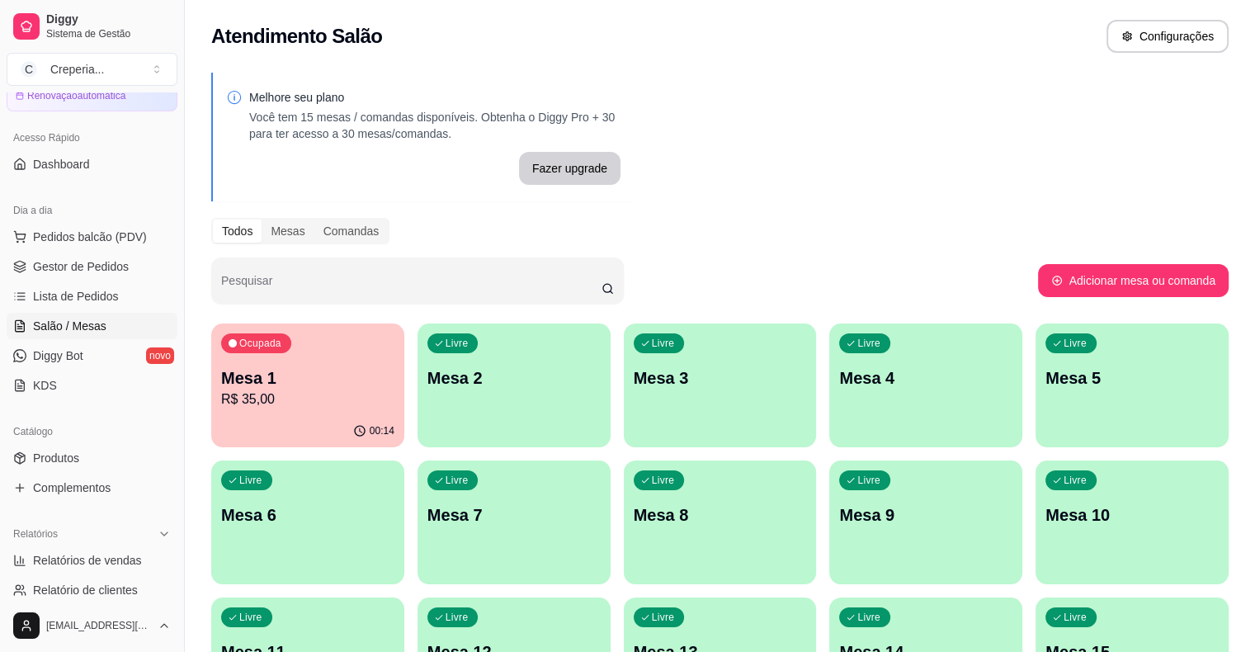
click at [1109, 588] on div "Ocupada Mesa 1 R$ 35,00 00:14 Livre Mesa 2 Livre Mesa 3 Livre Mesa 4 Livre Mesa…" at bounding box center [720, 522] width 1018 height 398
click at [290, 417] on div "00:14" at bounding box center [307, 431] width 193 height 32
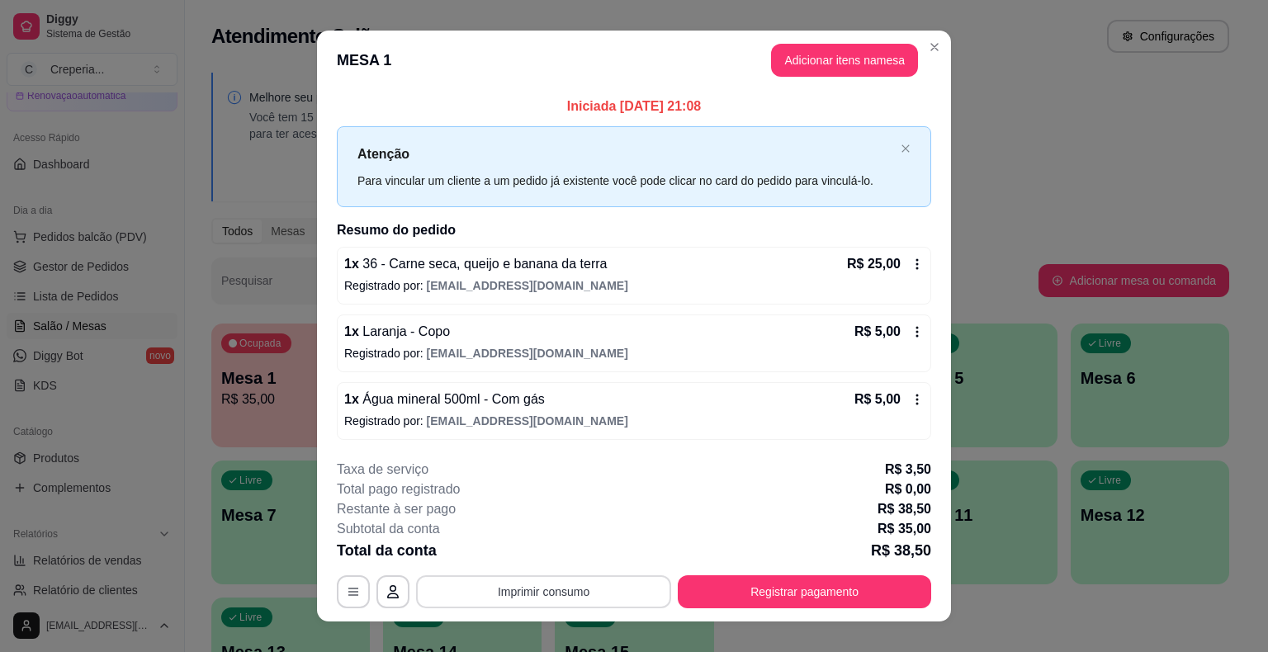
click at [531, 593] on button "Imprimir consumo" at bounding box center [543, 591] width 255 height 33
click at [540, 560] on button "IMPRESSORA" at bounding box center [543, 553] width 120 height 26
click at [799, 586] on button "Registrar pagamento" at bounding box center [805, 591] width 246 height 32
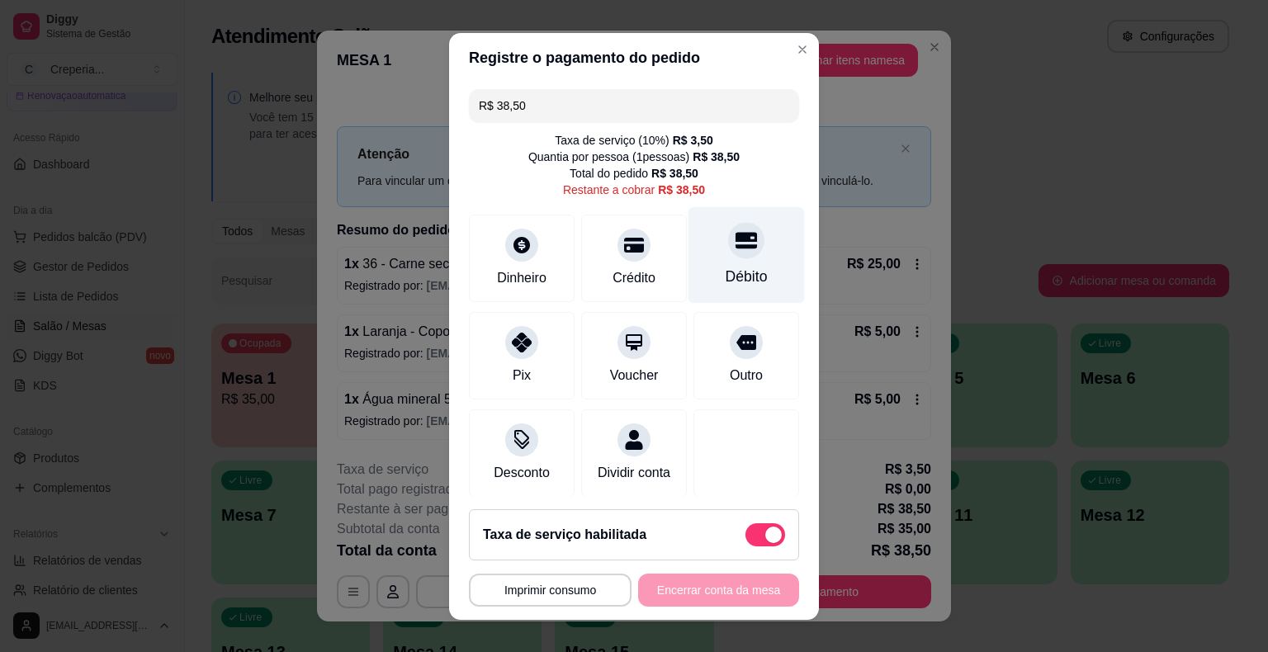
click at [728, 256] on div at bounding box center [746, 240] width 36 height 36
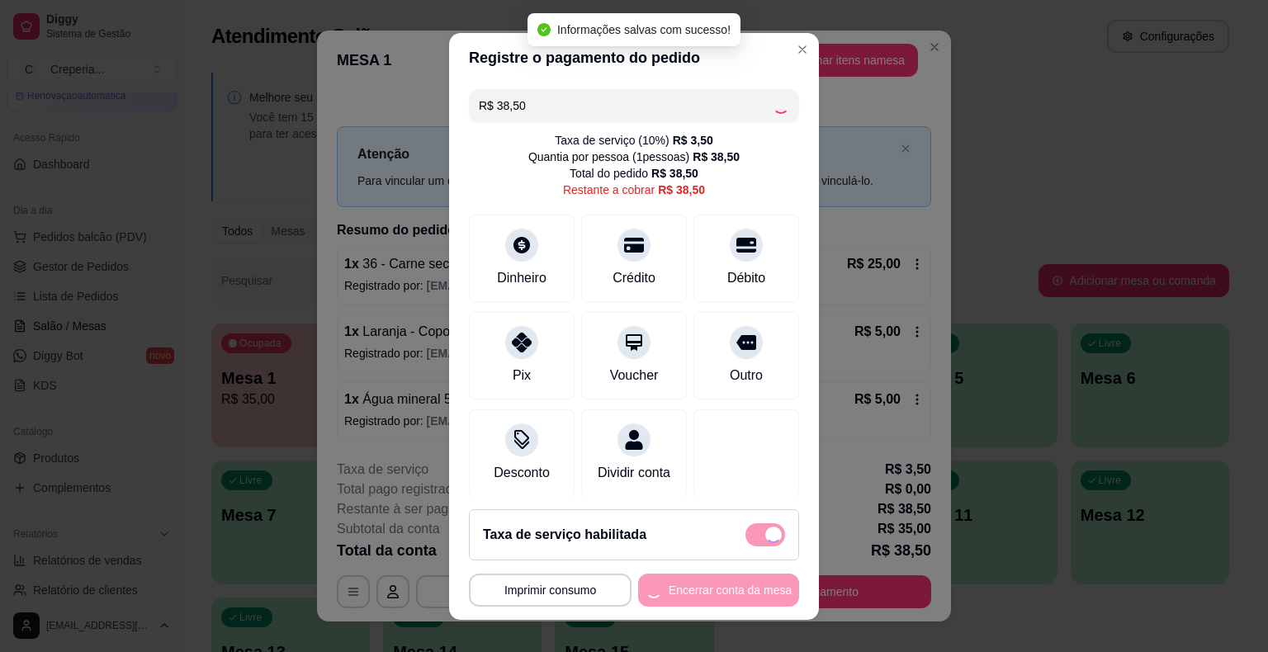
type input "R$ 0,00"
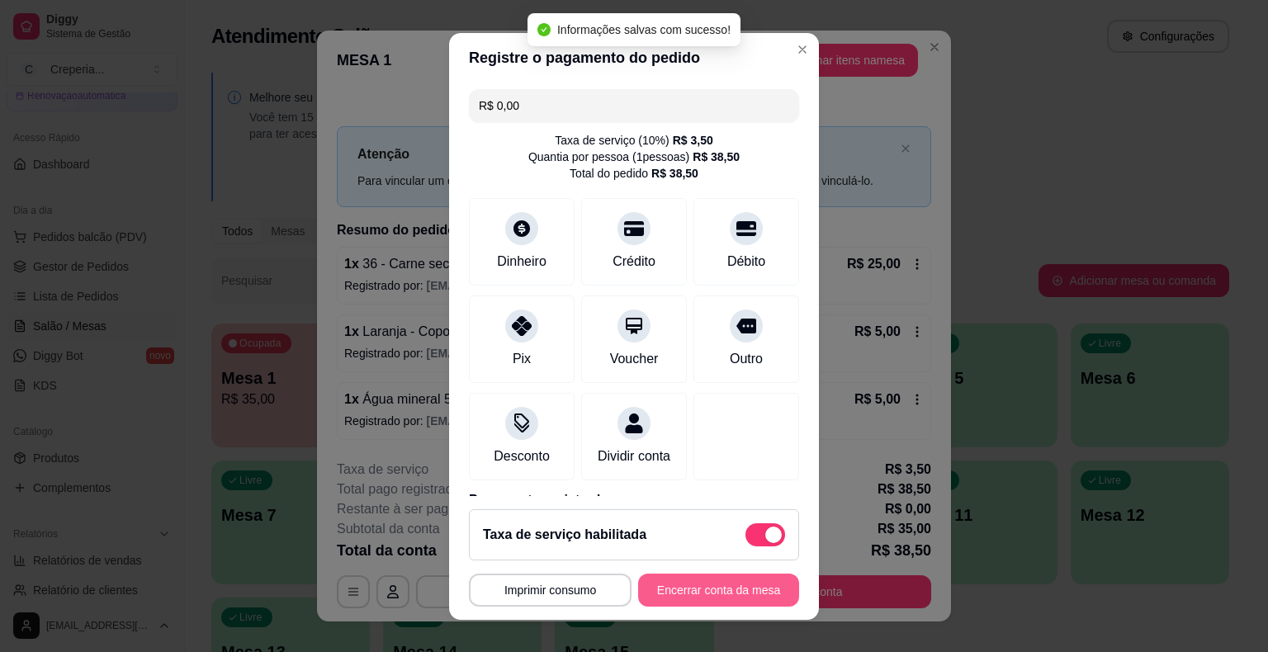
click at [695, 593] on button "Encerrar conta da mesa" at bounding box center [718, 590] width 161 height 33
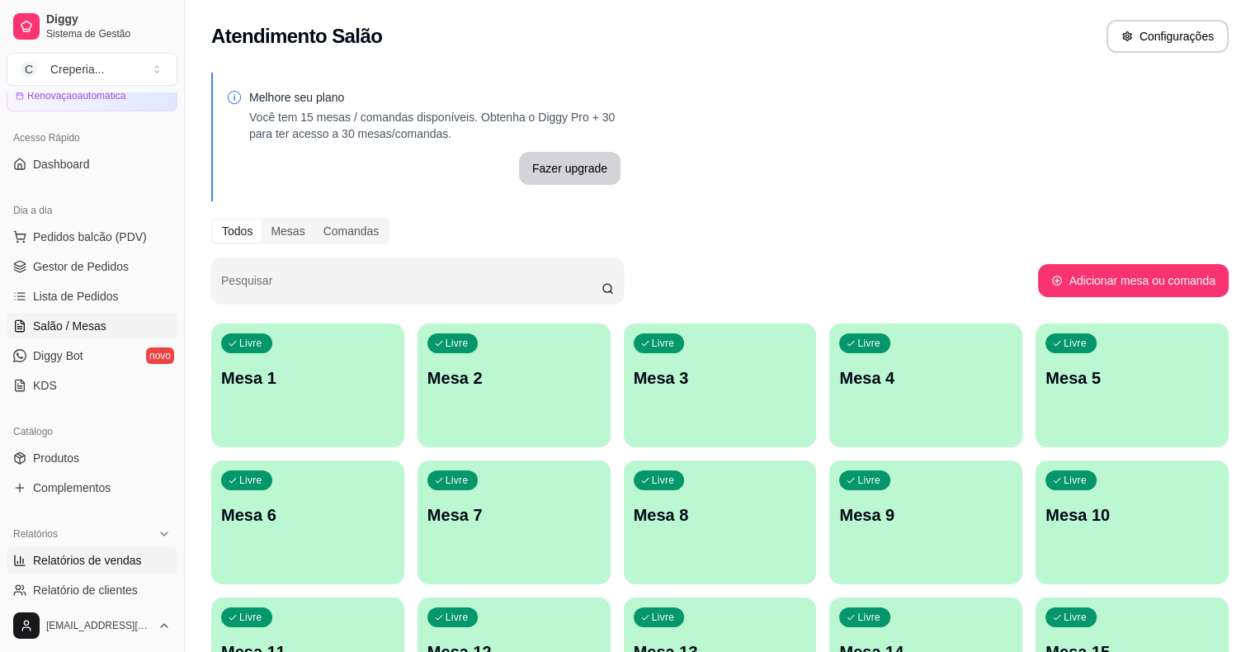
click at [90, 555] on span "Relatórios de vendas" at bounding box center [87, 560] width 109 height 17
select select "ALL"
select select "0"
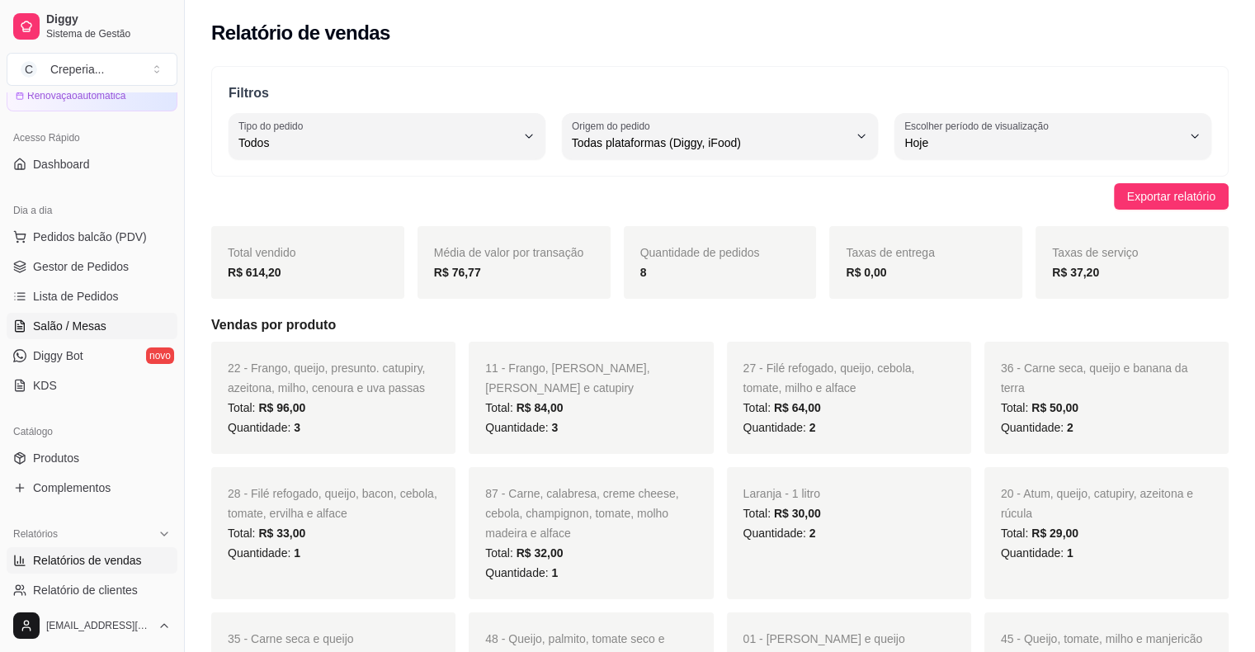
click at [98, 318] on span "Salão / Mesas" at bounding box center [69, 326] width 73 height 17
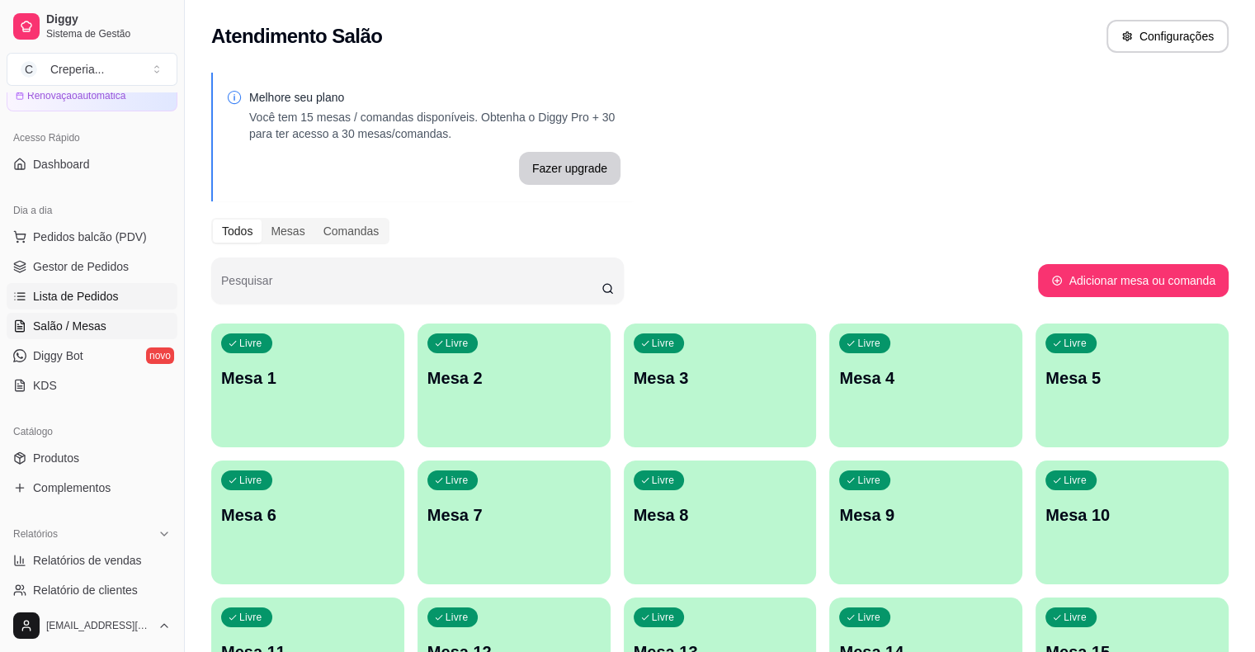
click at [102, 293] on span "Lista de Pedidos" at bounding box center [76, 296] width 86 height 17
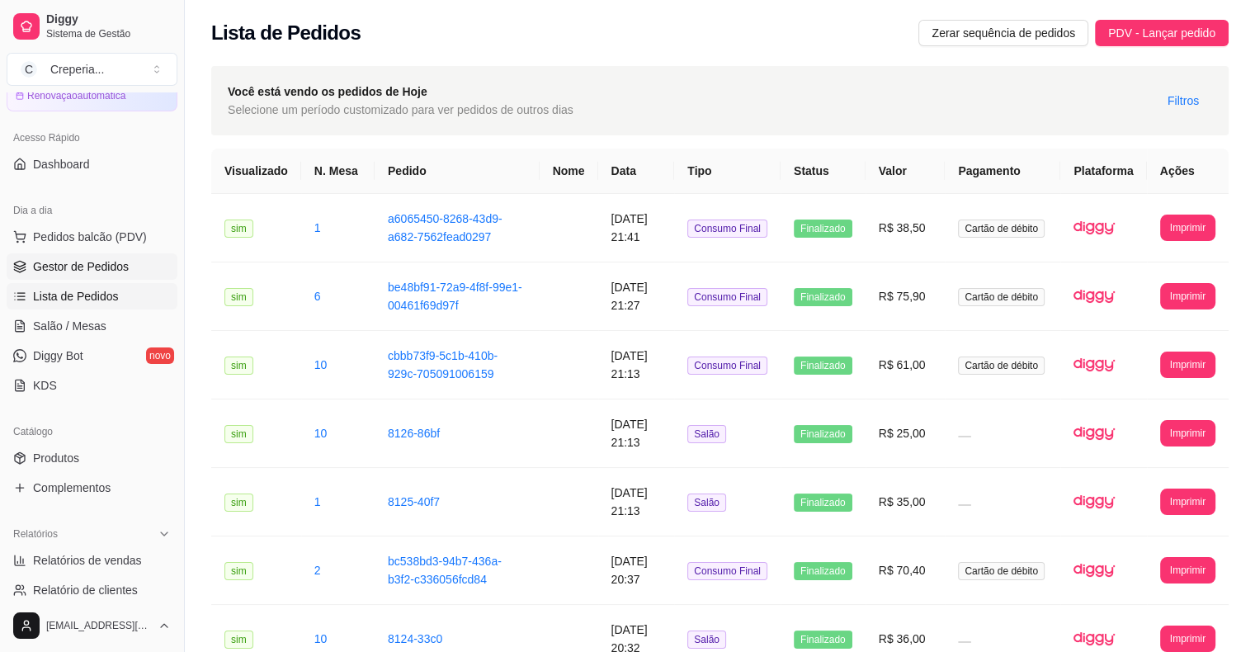
click at [109, 272] on span "Gestor de Pedidos" at bounding box center [81, 266] width 96 height 17
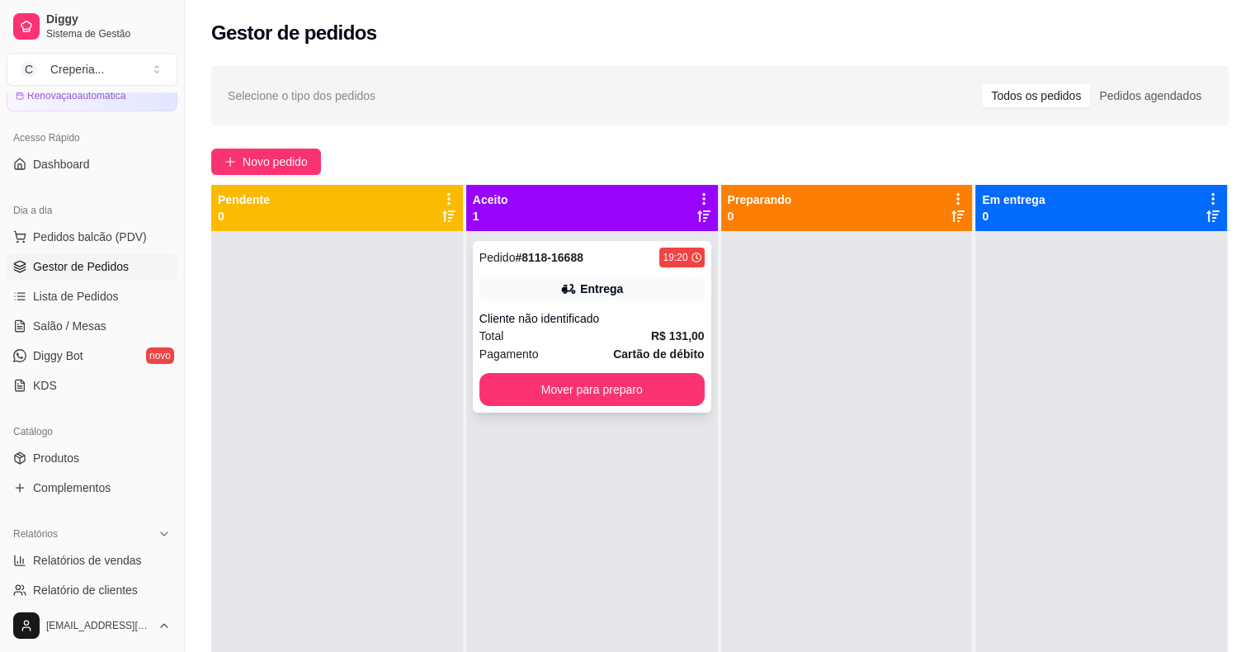
click at [571, 306] on div "Pedido # 8118-16688 19:20 Entrega Cliente não identificado Total R$ 131,00 Paga…" at bounding box center [592, 327] width 238 height 172
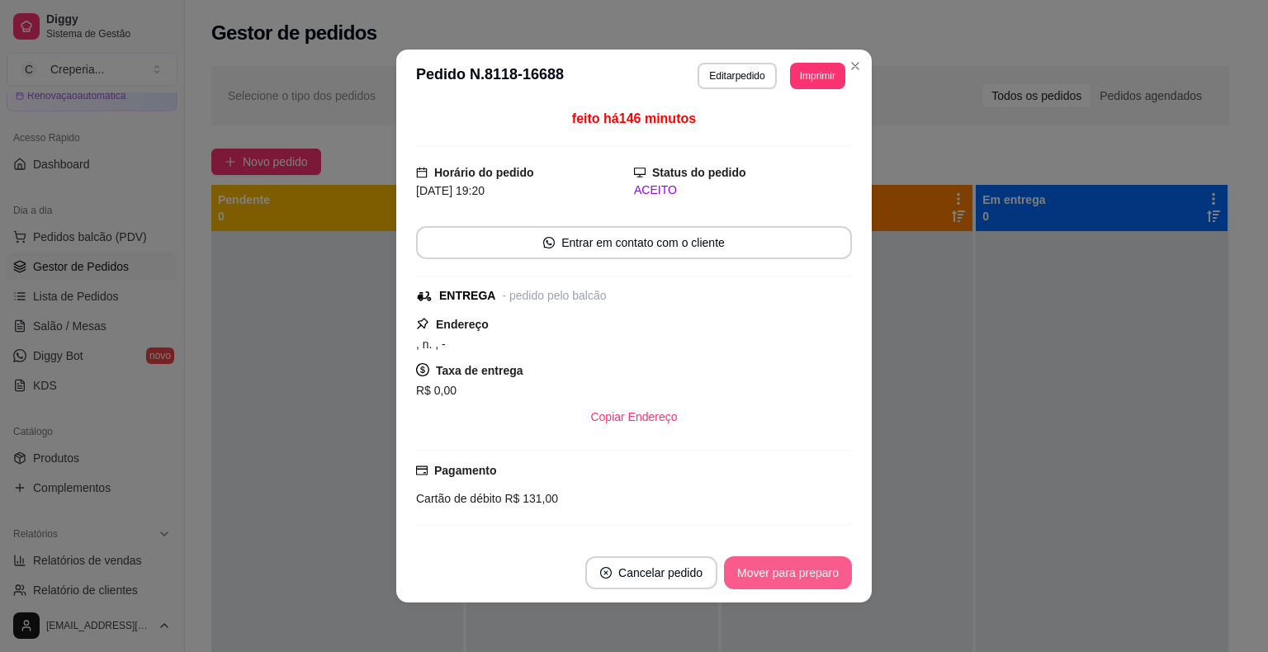
click at [797, 565] on button "Mover para preparo" at bounding box center [788, 572] width 128 height 33
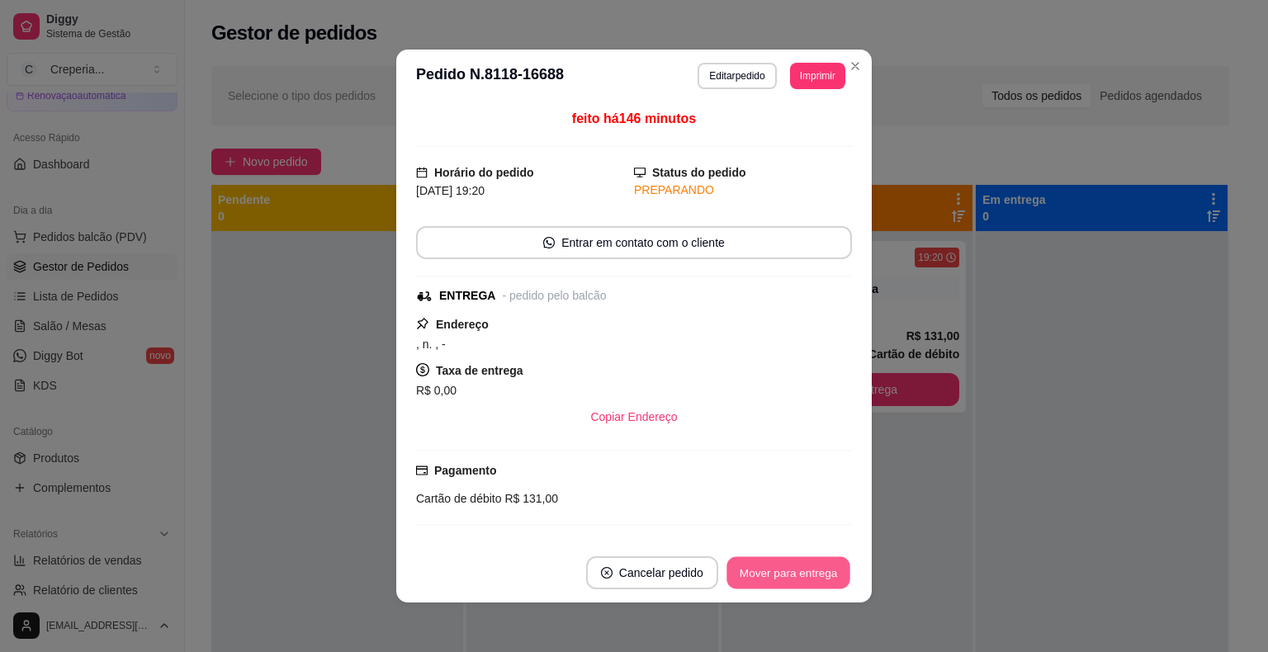
click at [808, 567] on button "Mover para entrega" at bounding box center [788, 573] width 124 height 32
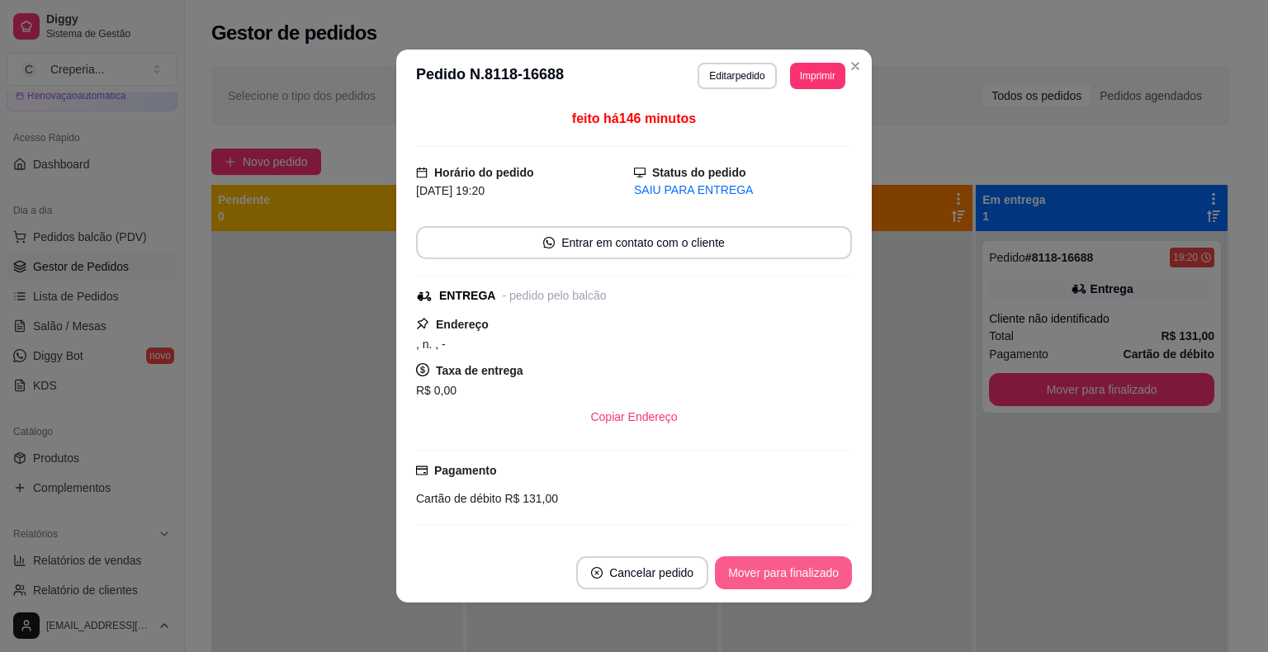
click at [835, 571] on button "Mover para finalizado" at bounding box center [783, 572] width 137 height 33
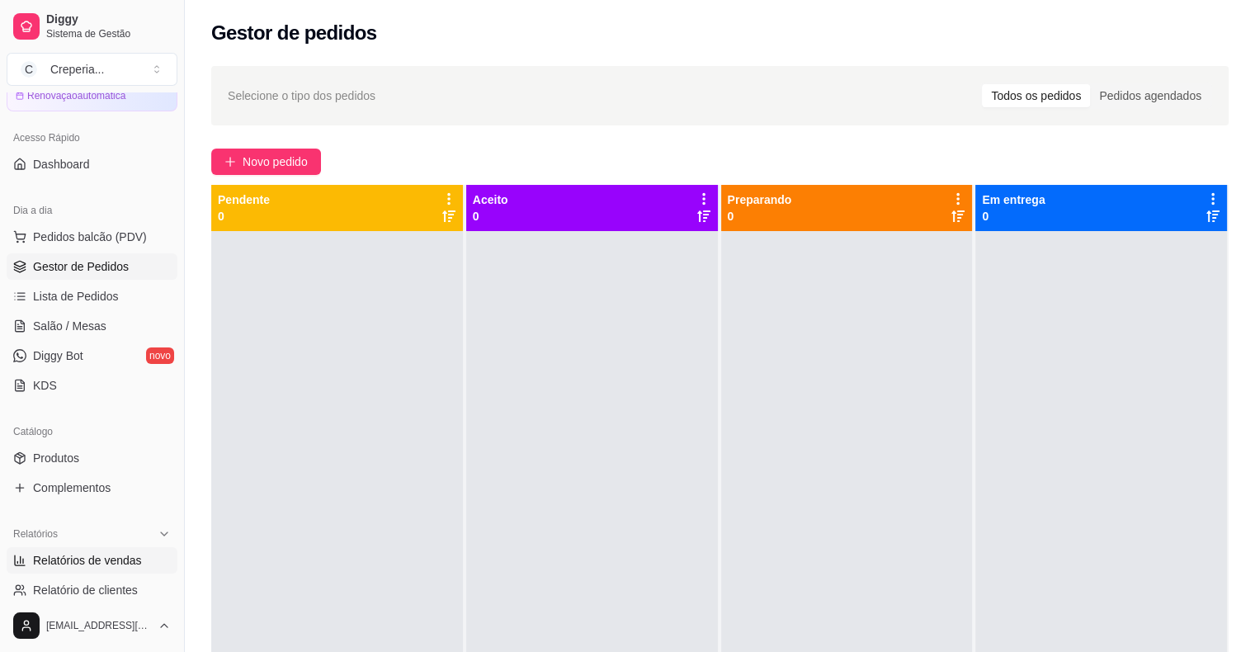
click at [99, 556] on span "Relatórios de vendas" at bounding box center [87, 560] width 109 height 17
select select "ALL"
select select "0"
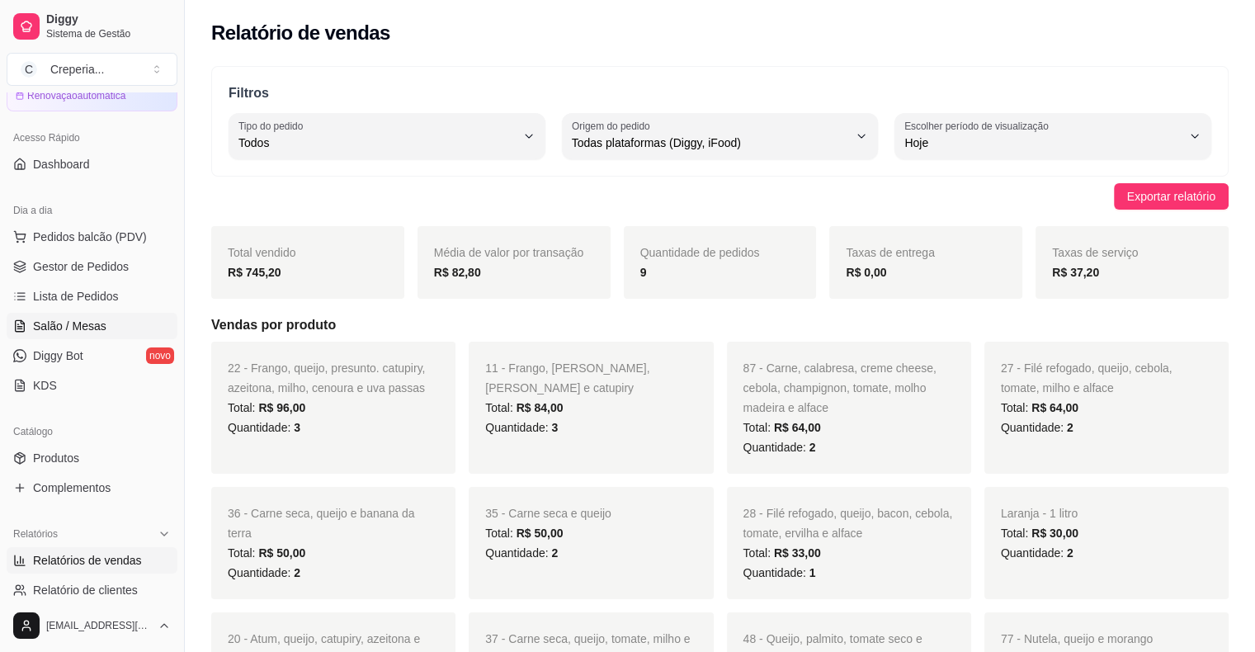
click at [102, 330] on span "Salão / Mesas" at bounding box center [69, 326] width 73 height 17
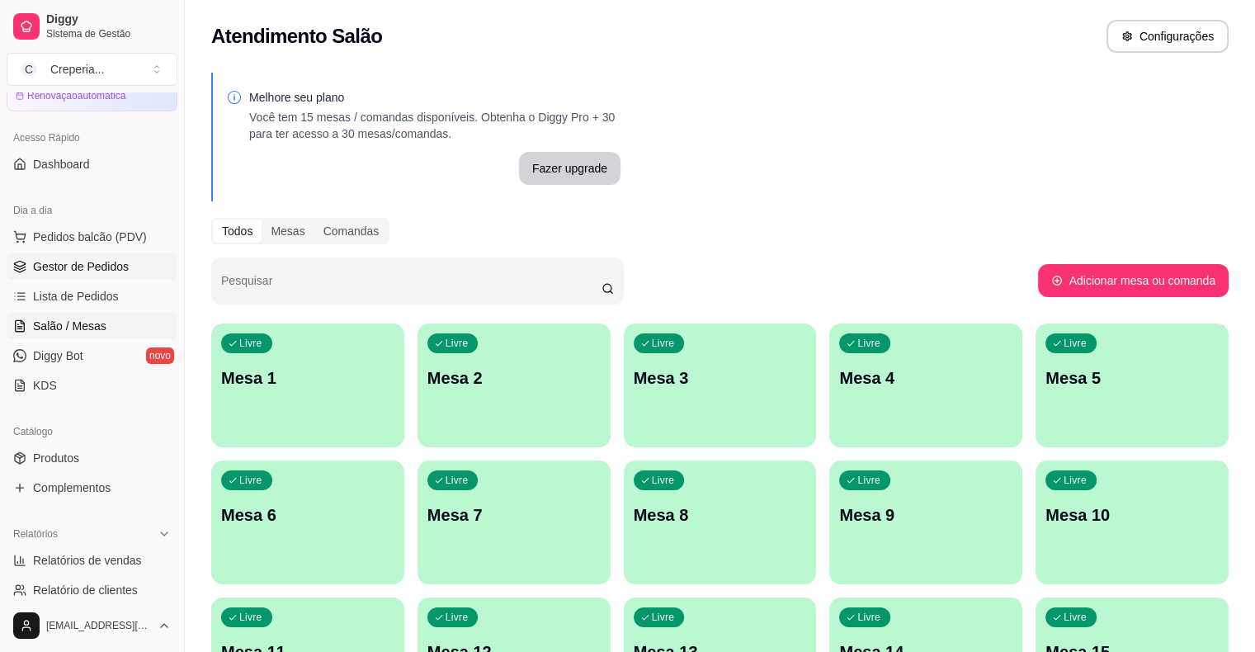
click at [109, 267] on span "Gestor de Pedidos" at bounding box center [81, 266] width 96 height 17
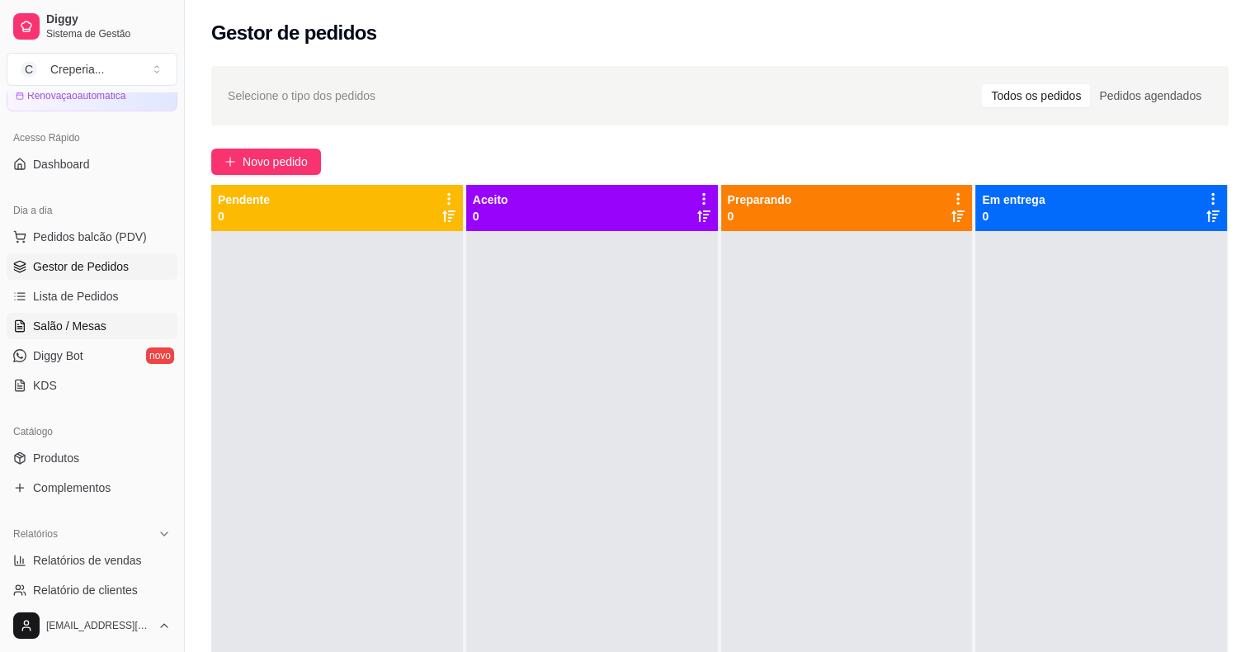
click at [112, 322] on link "Salão / Mesas" at bounding box center [92, 326] width 171 height 26
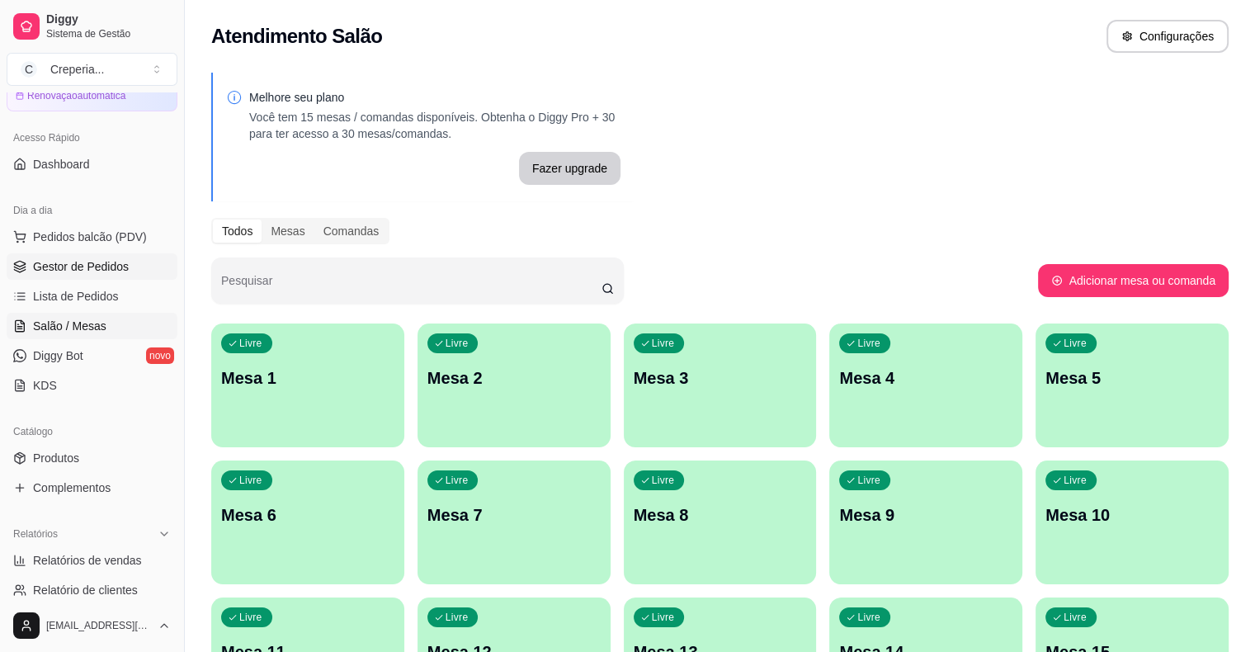
click at [102, 265] on span "Gestor de Pedidos" at bounding box center [81, 266] width 96 height 17
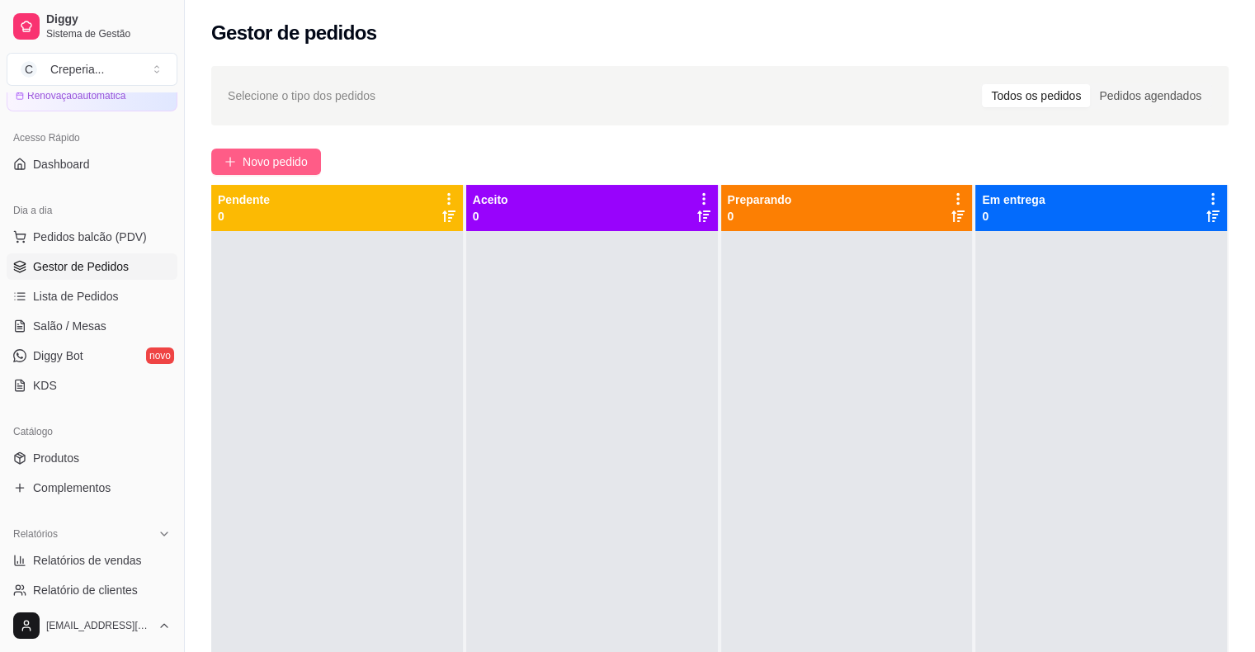
click at [291, 153] on span "Novo pedido" at bounding box center [275, 162] width 65 height 18
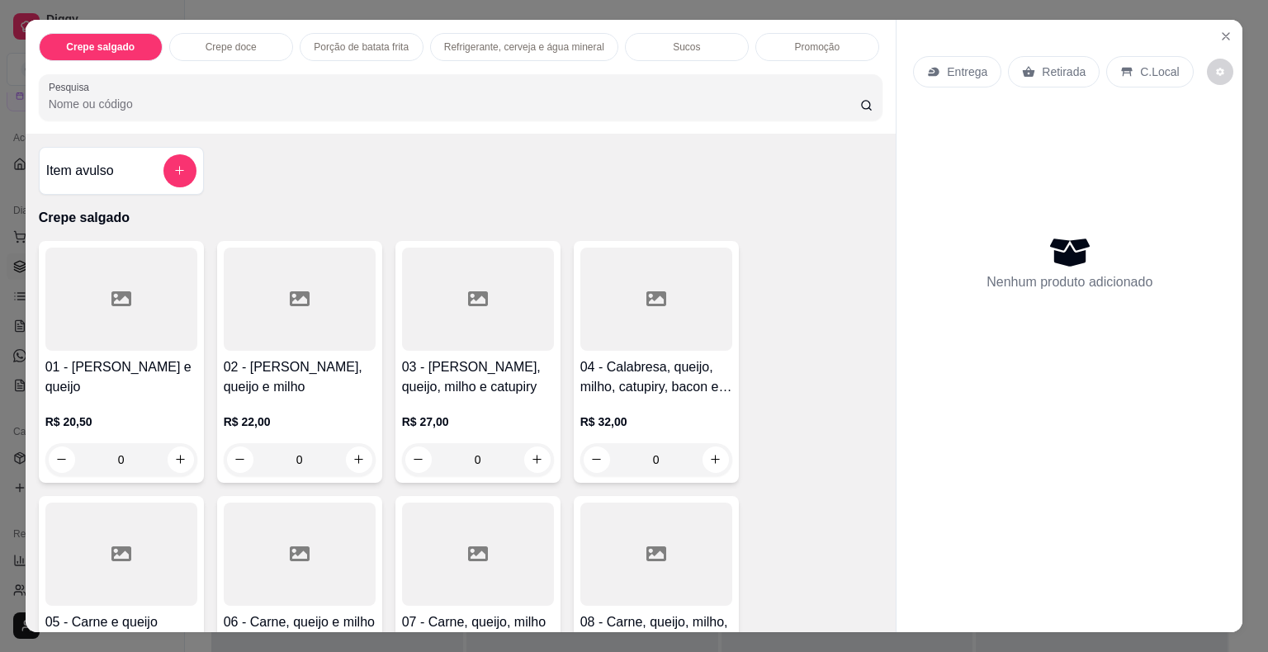
click at [424, 96] on input "Pesquisa" at bounding box center [454, 104] width 811 height 17
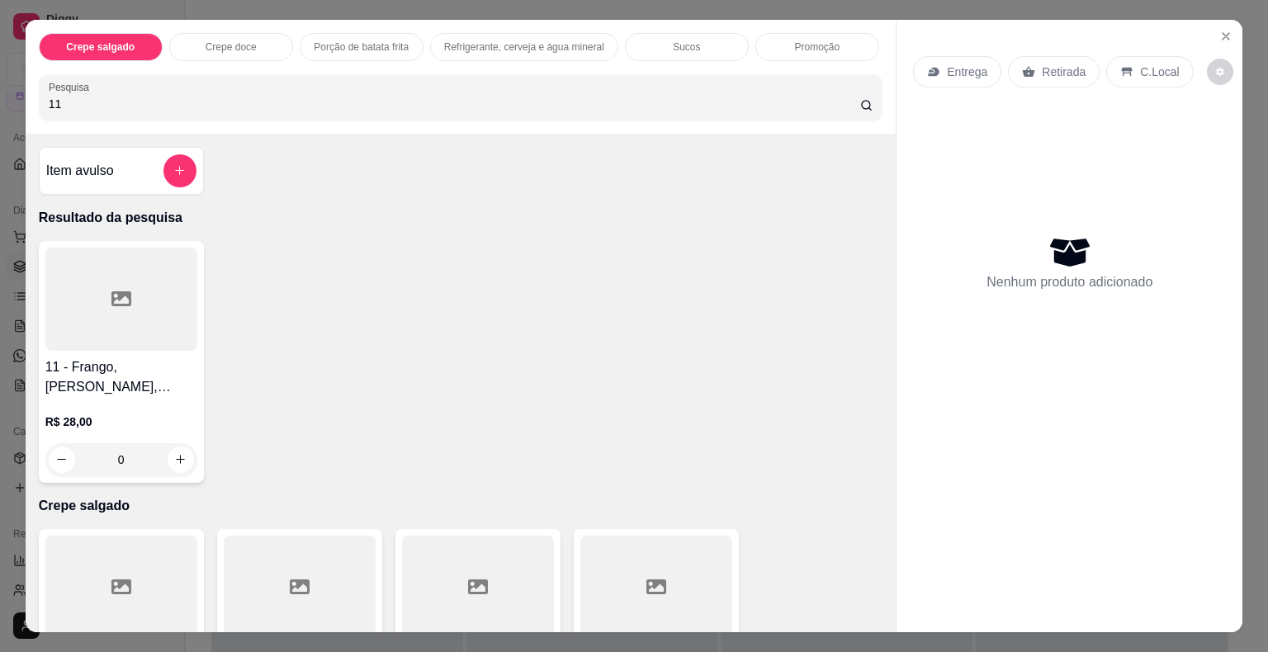
type input "11"
click at [45, 357] on h4 "11 - Frango, [PERSON_NAME], [PERSON_NAME] e catupiry" at bounding box center [121, 377] width 152 height 40
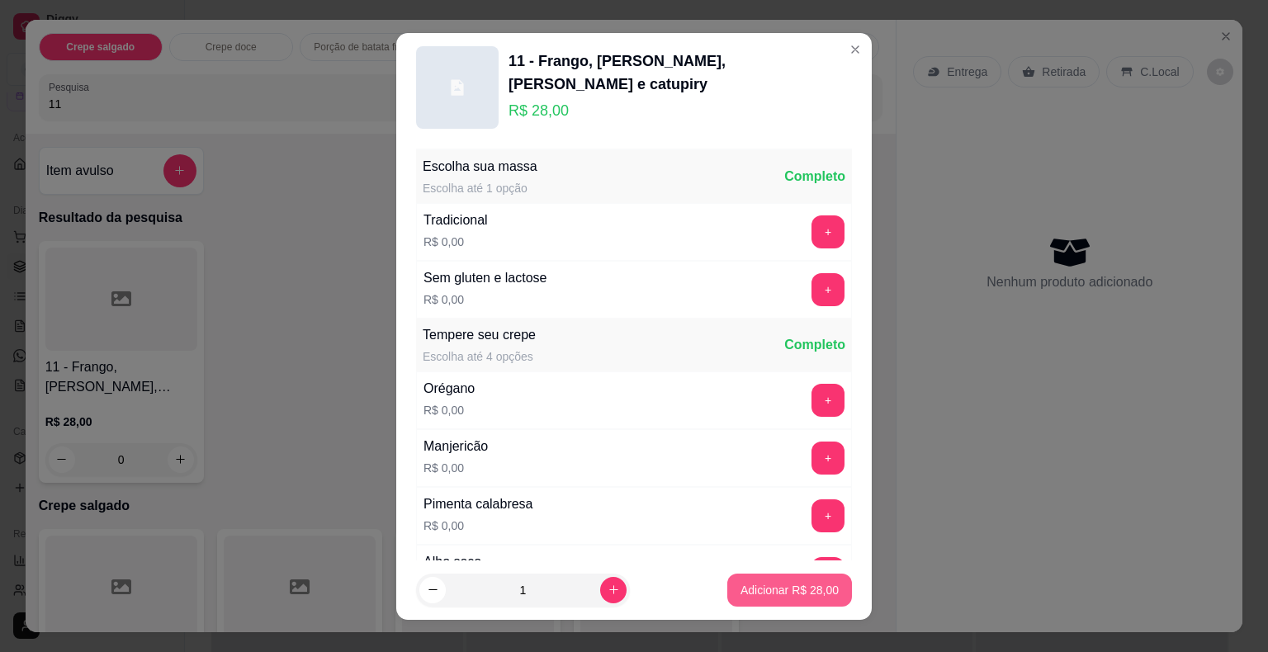
click at [759, 583] on p "Adicionar R$ 28,00" at bounding box center [789, 590] width 98 height 17
type input "1"
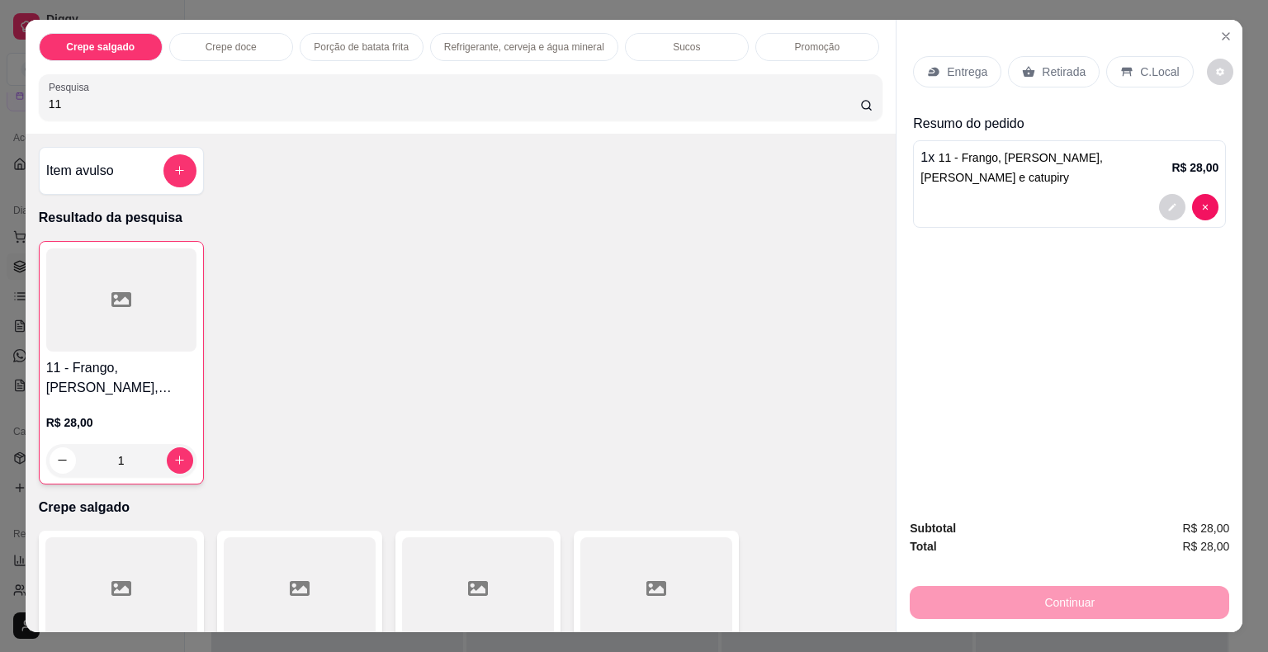
drag, startPoint x: 82, startPoint y: 106, endPoint x: 0, endPoint y: 106, distance: 81.7
click at [0, 106] on div "Crepe salgado Crepe doce Porção de batata frita Refrigerante, cerveja e água mi…" at bounding box center [634, 326] width 1268 height 652
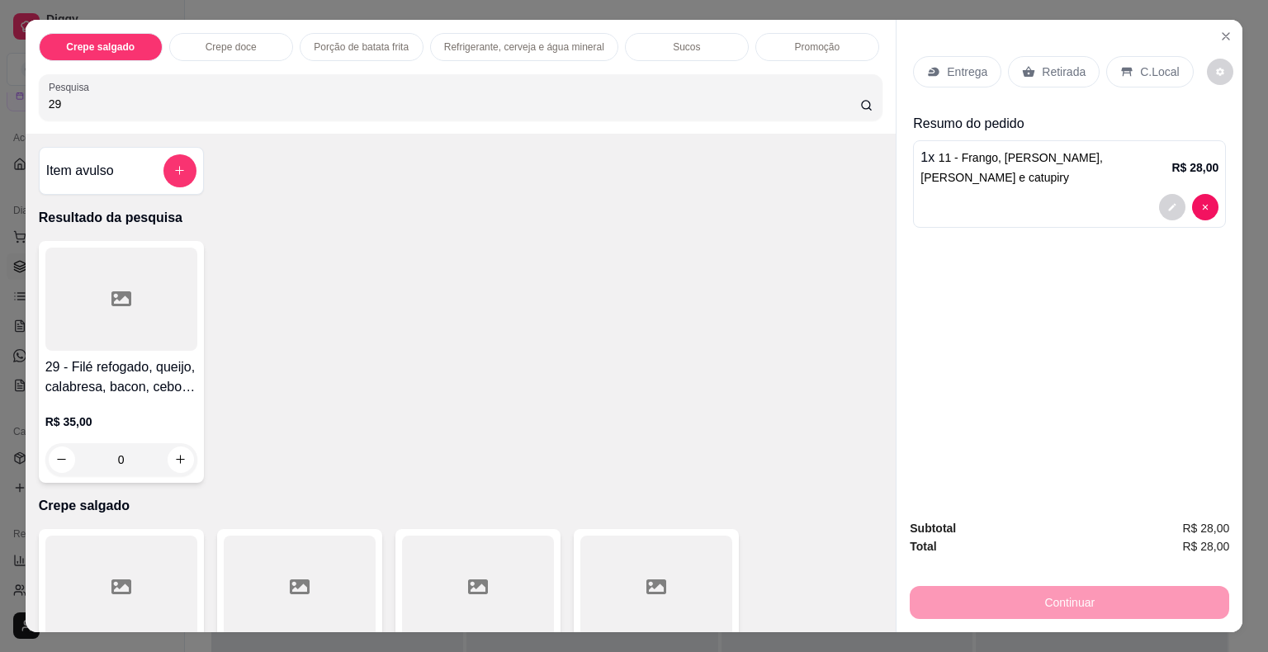
type input "29"
click at [115, 291] on icon at bounding box center [121, 298] width 20 height 15
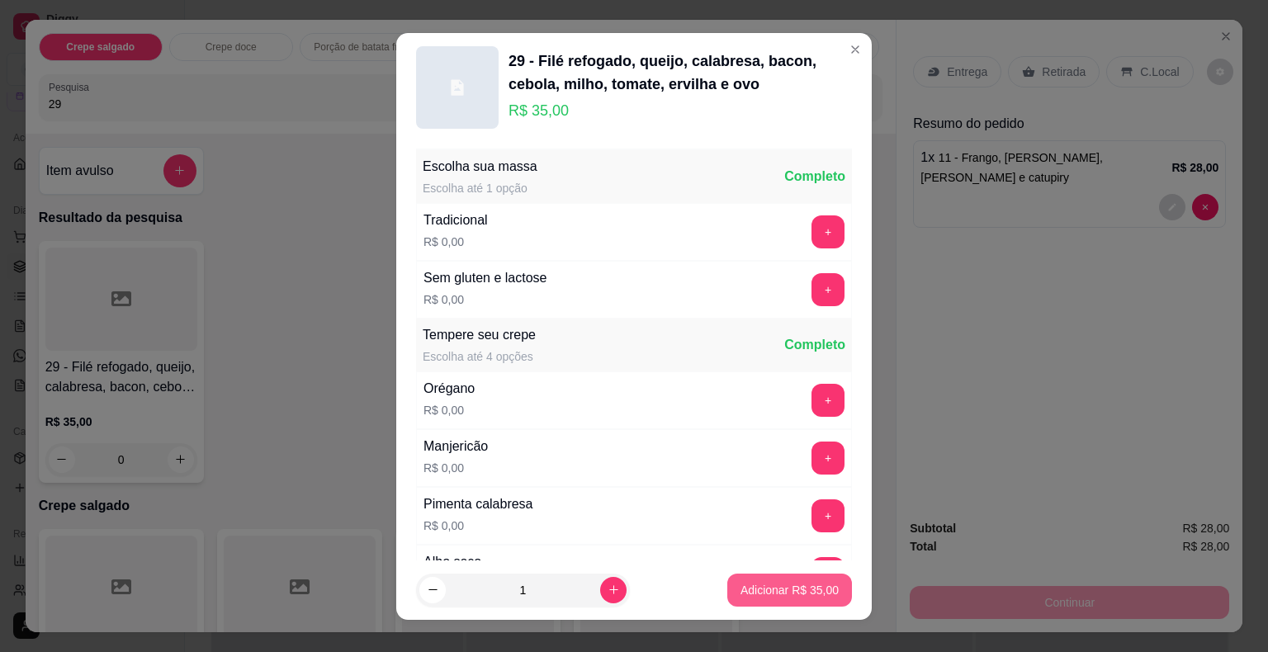
click at [796, 597] on p "Adicionar R$ 35,00" at bounding box center [789, 590] width 98 height 17
type input "1"
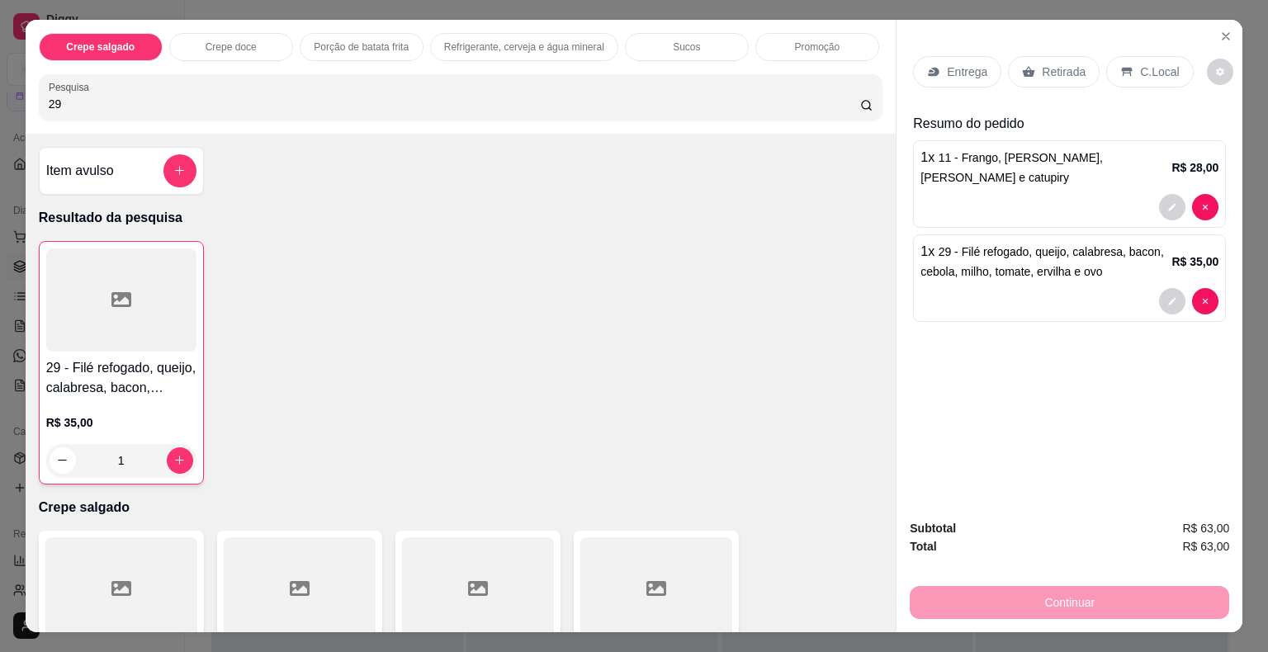
click at [1052, 68] on p "Retirada" at bounding box center [1063, 72] width 44 height 17
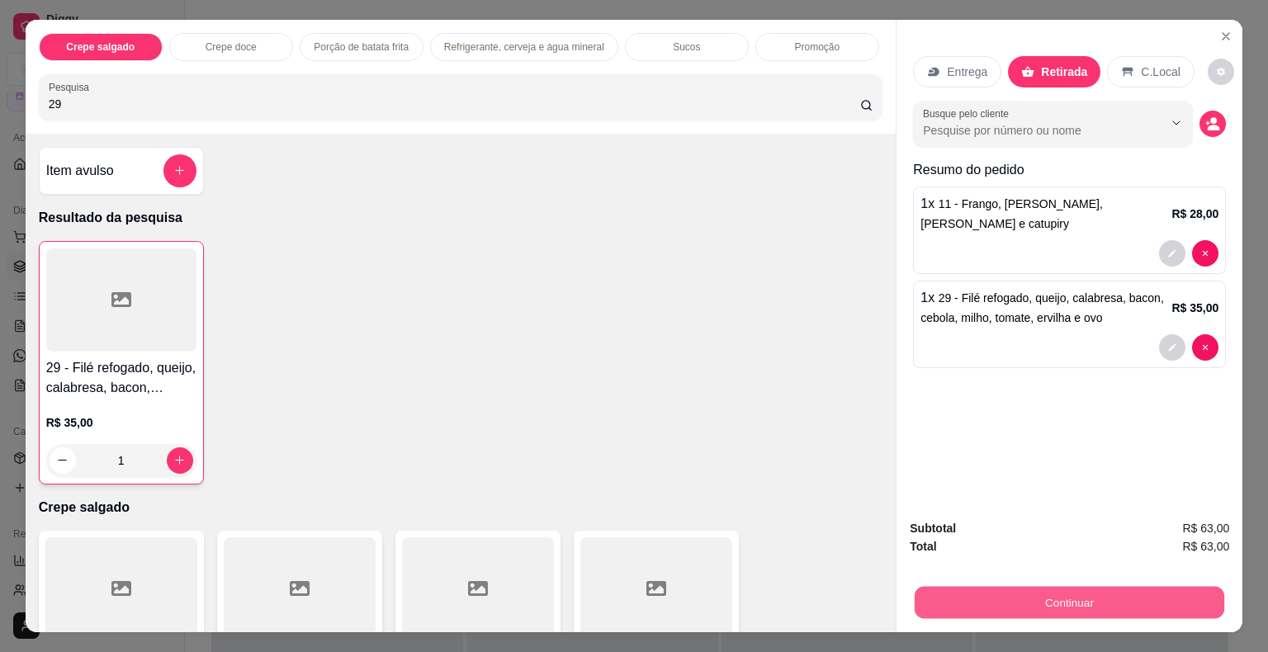
click at [1092, 596] on button "Continuar" at bounding box center [1068, 603] width 309 height 32
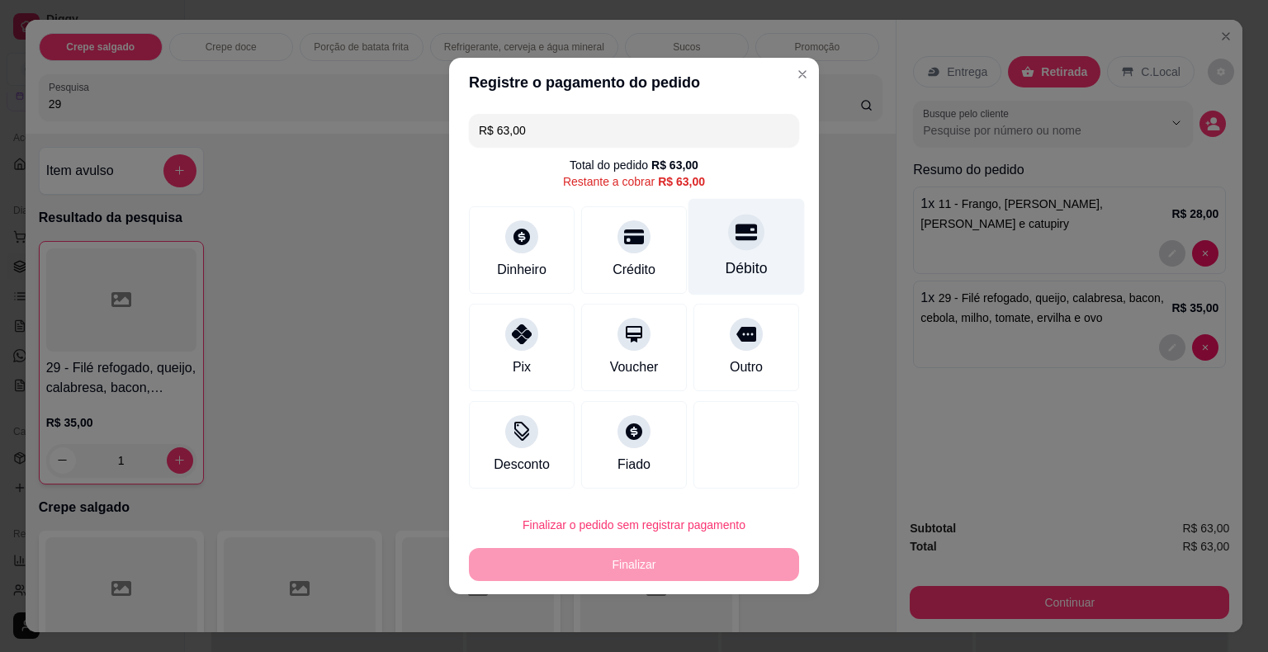
click at [736, 249] on div at bounding box center [746, 232] width 36 height 36
type input "R$ 0,00"
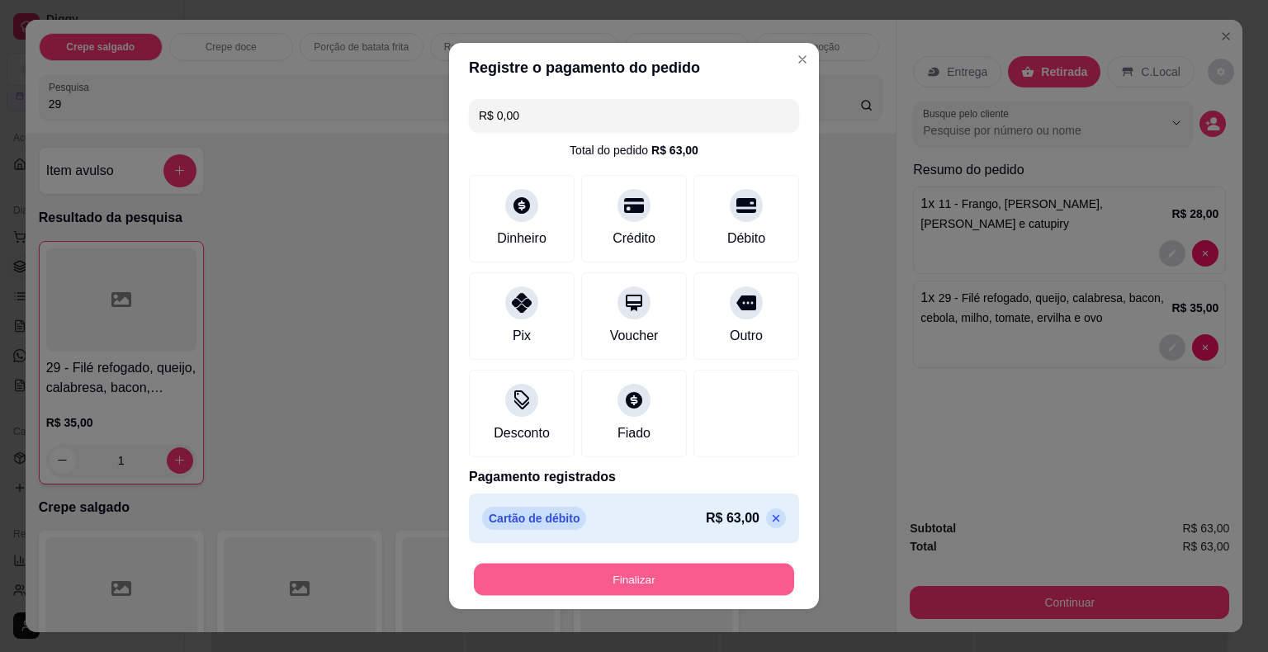
click at [655, 579] on button "Finalizar" at bounding box center [634, 580] width 320 height 32
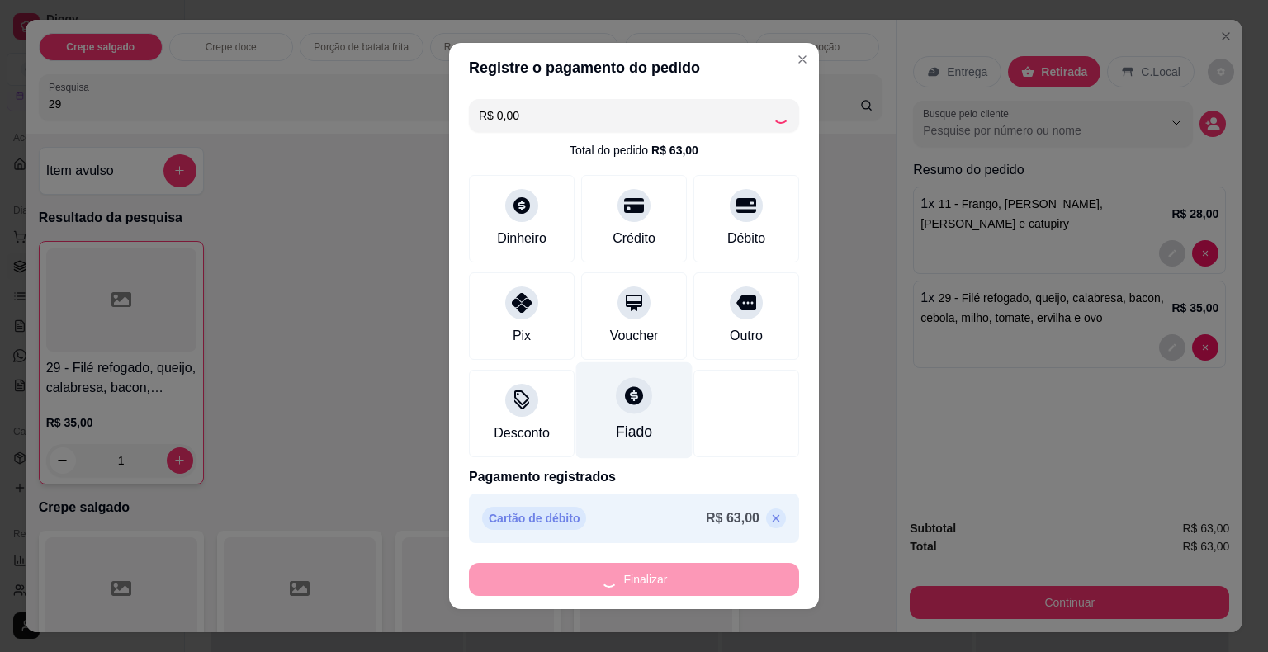
type input "0"
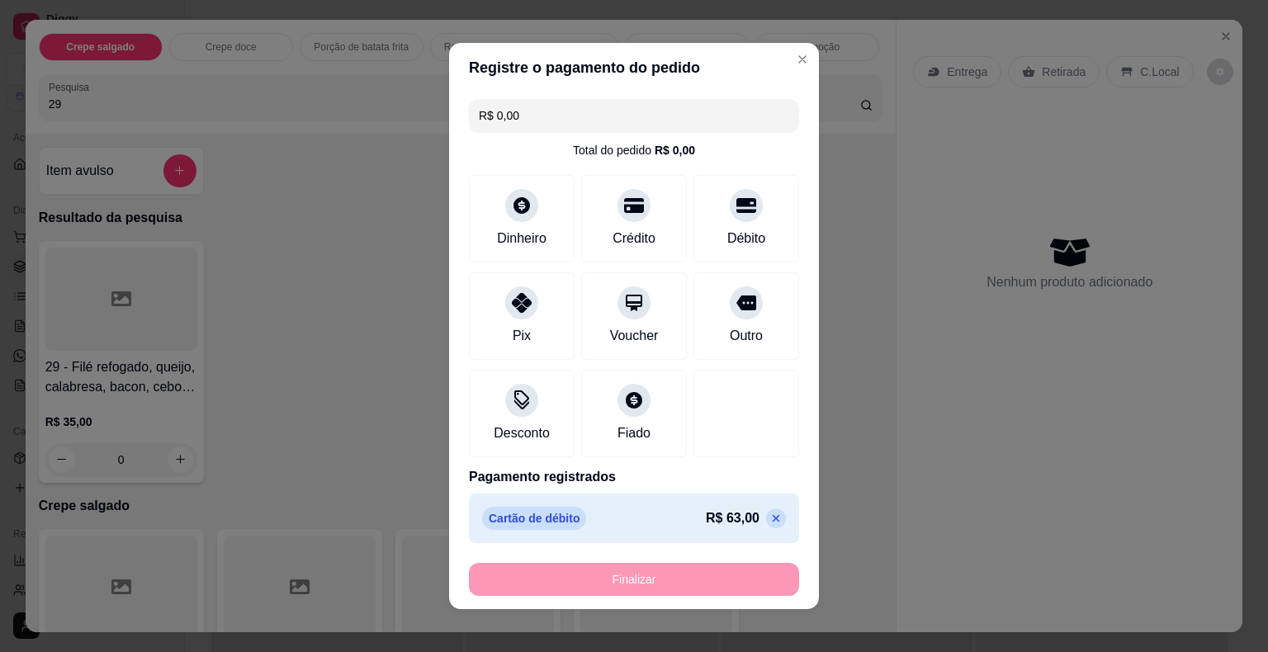
type input "-R$ 63,00"
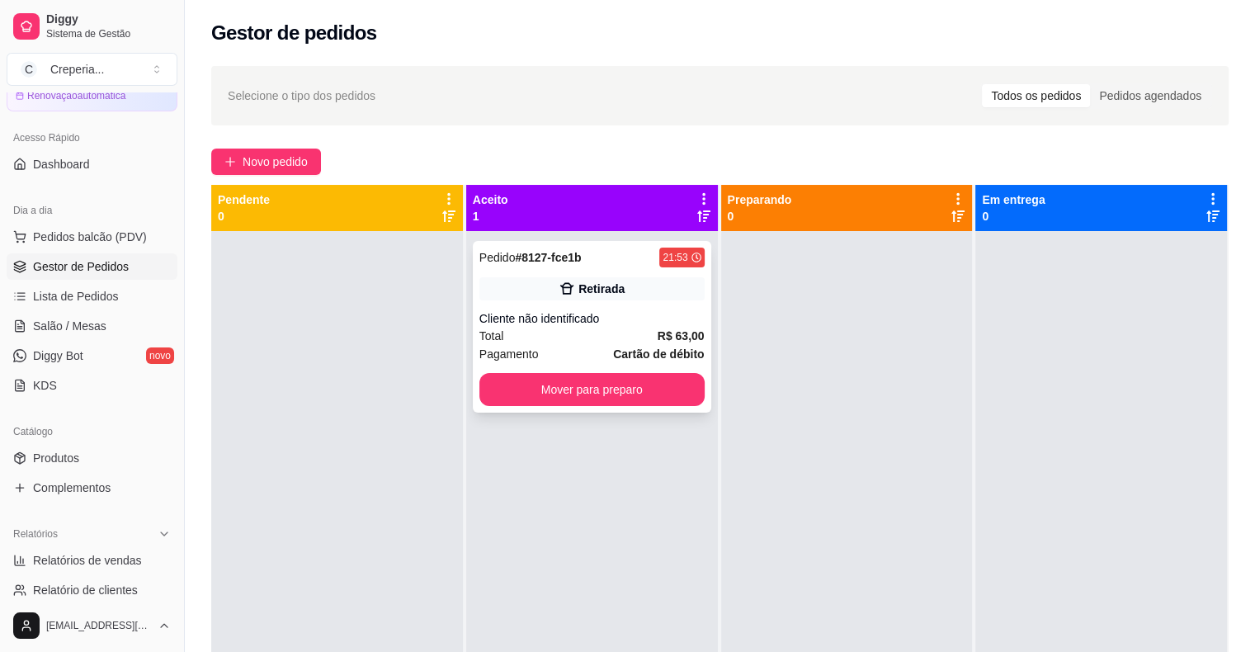
click at [642, 322] on div "Cliente não identificado" at bounding box center [591, 318] width 225 height 17
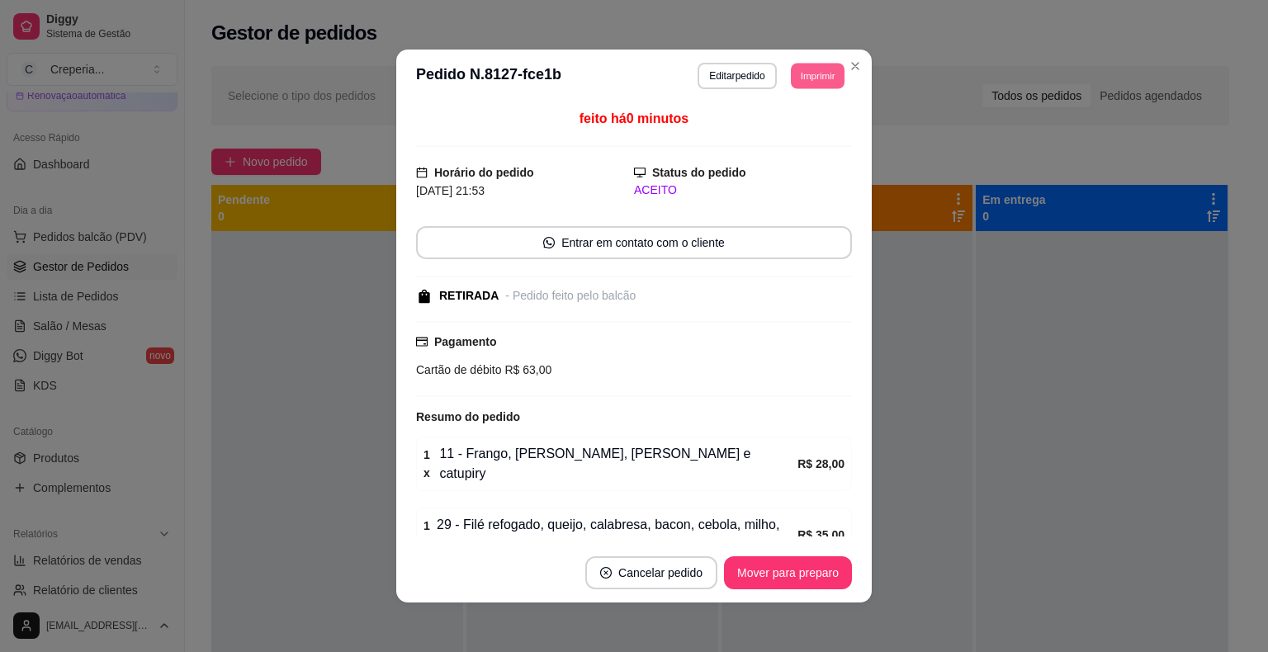
click at [795, 85] on button "Imprimir" at bounding box center [818, 76] width 54 height 26
click at [800, 132] on button "IMPRESSORA" at bounding box center [780, 133] width 120 height 26
click at [784, 569] on button "Mover para preparo" at bounding box center [787, 573] width 124 height 32
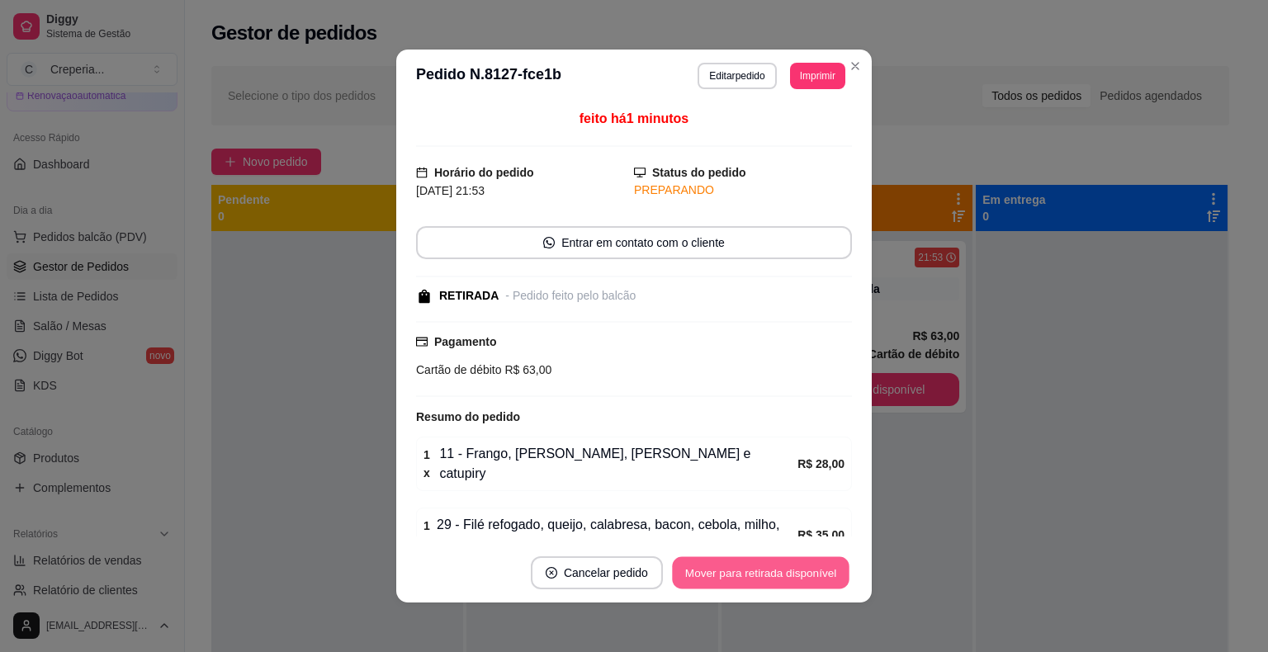
click at [782, 566] on button "Mover para retirada disponível" at bounding box center [760, 573] width 177 height 32
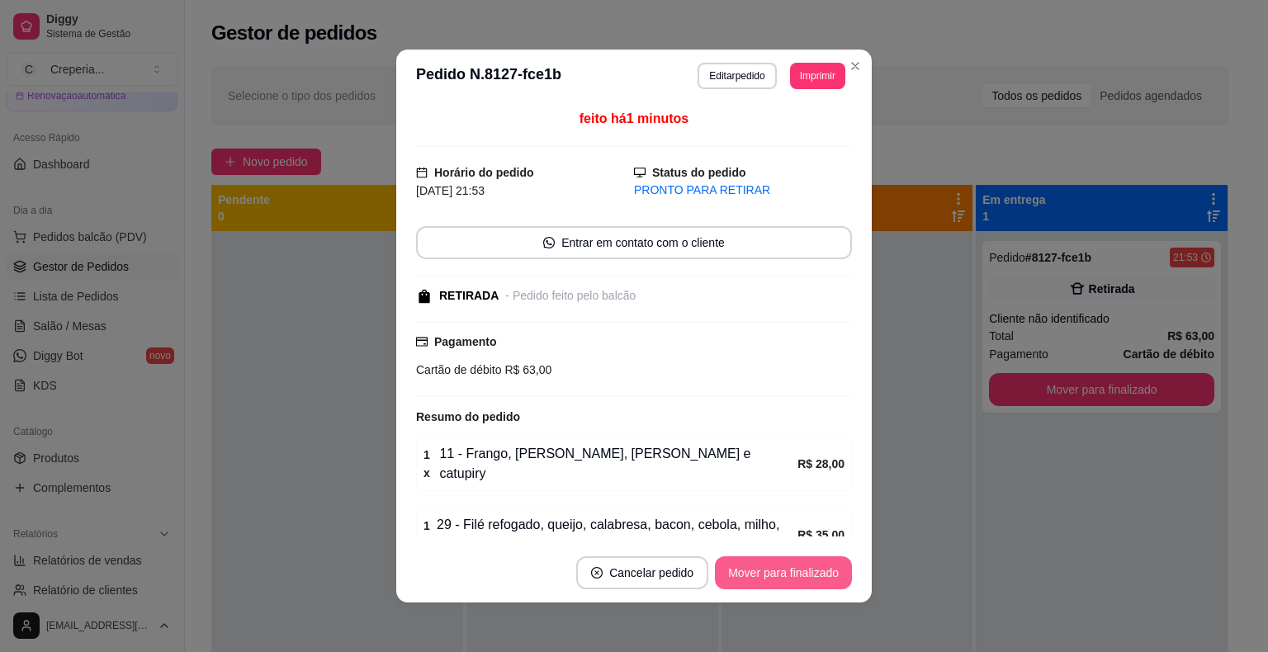
click at [769, 575] on button "Mover para finalizado" at bounding box center [783, 572] width 137 height 33
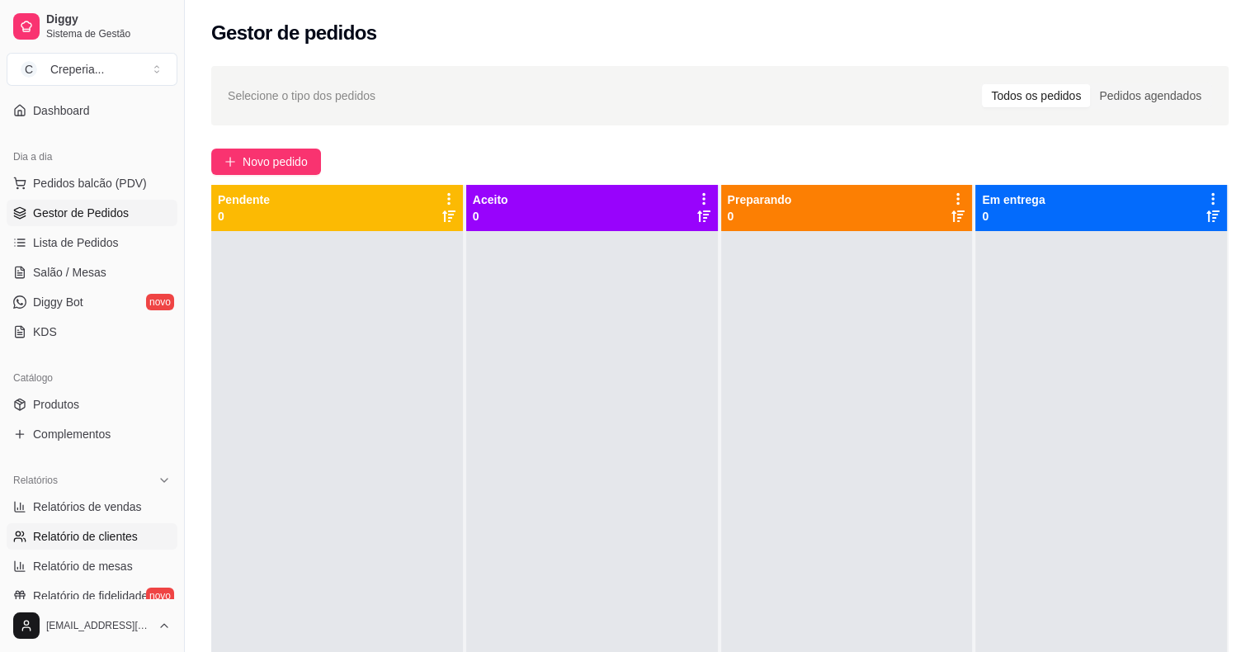
scroll to position [165, 0]
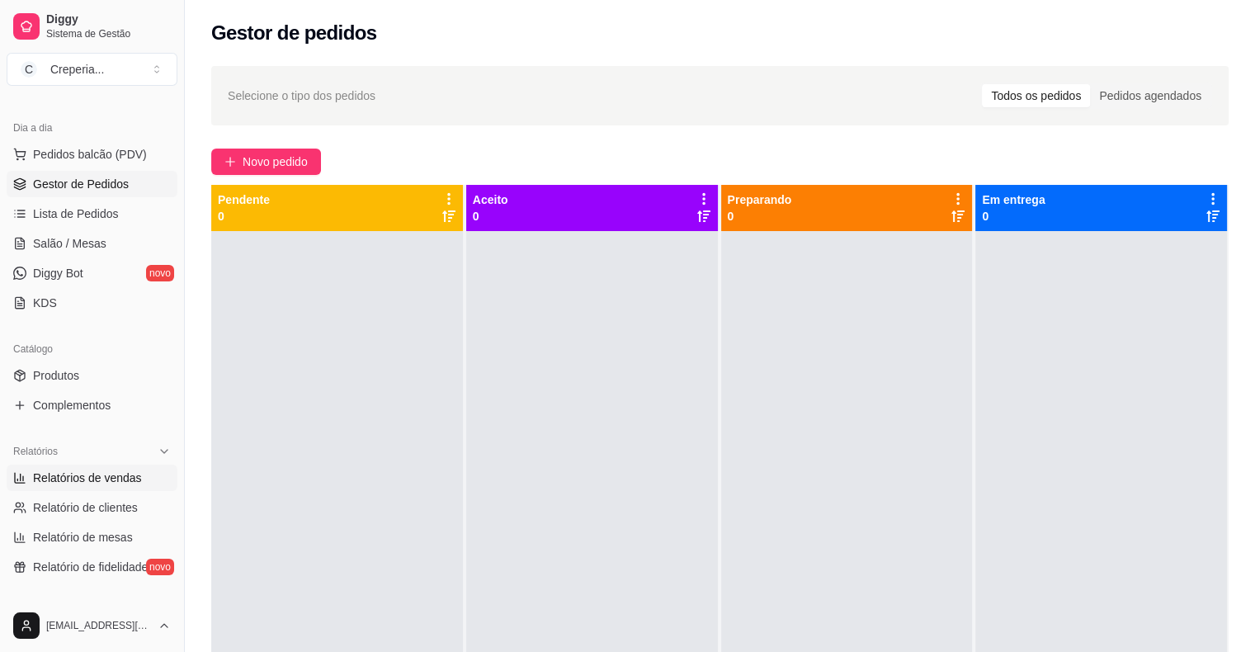
click at [107, 480] on span "Relatórios de vendas" at bounding box center [87, 478] width 109 height 17
select select "ALL"
select select "0"
